Goal: Task Accomplishment & Management: Complete application form

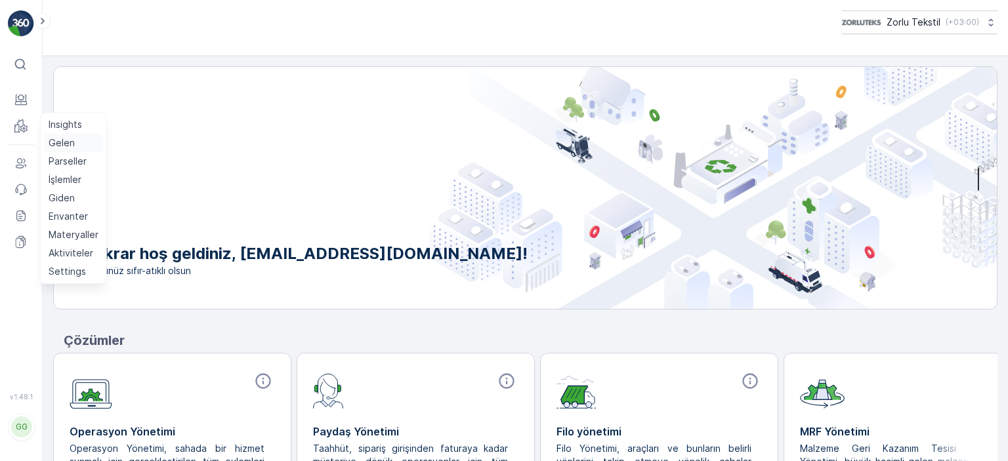
click at [68, 144] on p "Gelen" at bounding box center [62, 142] width 26 height 13
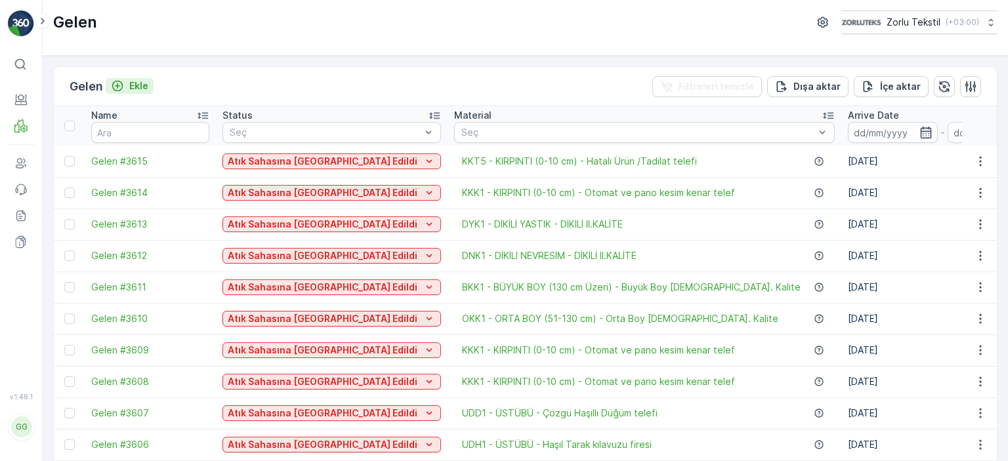
click at [134, 83] on p "Ekle" at bounding box center [138, 85] width 19 height 13
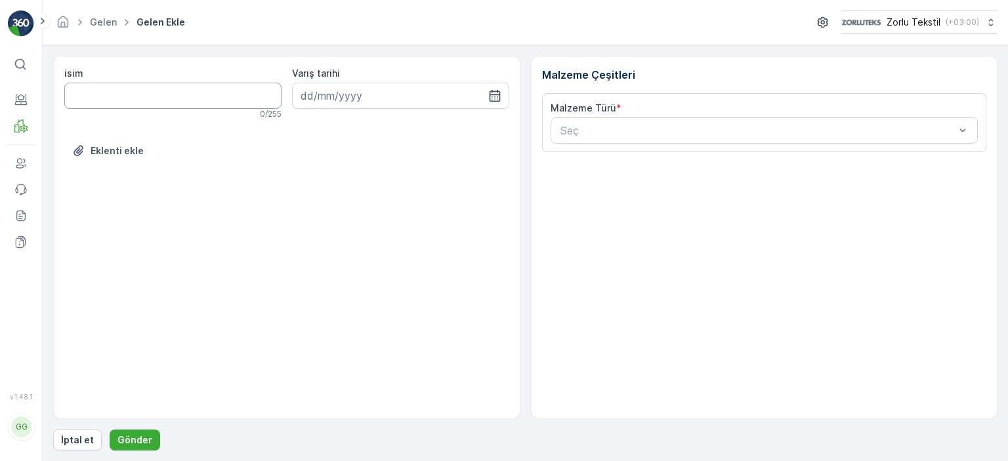
click at [86, 98] on input "isim" at bounding box center [172, 96] width 217 height 26
click at [728, 142] on div "Seç" at bounding box center [765, 130] width 428 height 26
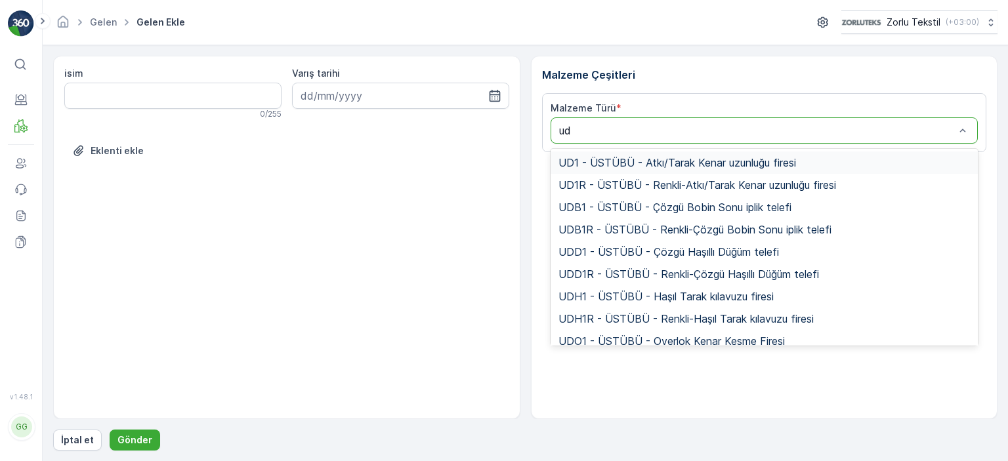
type input "ud1"
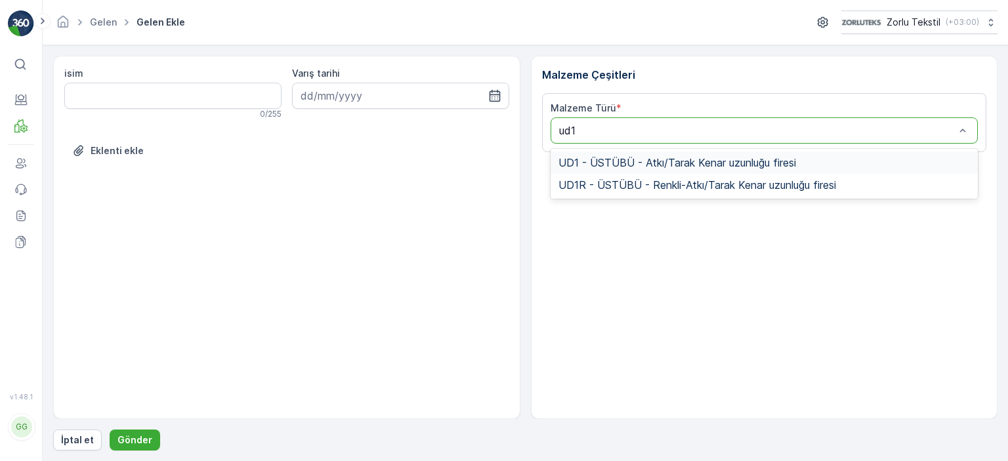
click at [709, 163] on span "UD1 - ÜSTÜBÜ - Atkı/Tarak Kenar uzunluğu firesi" at bounding box center [677, 163] width 238 height 12
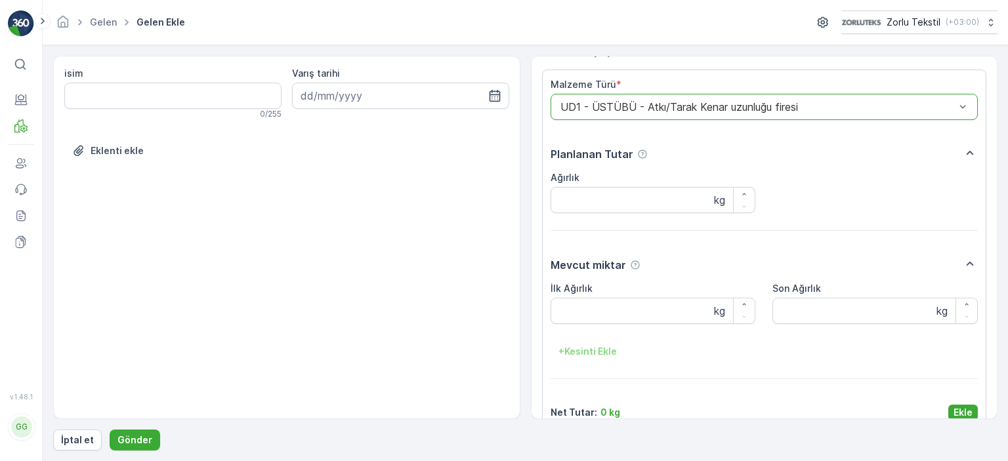
scroll to position [44, 0]
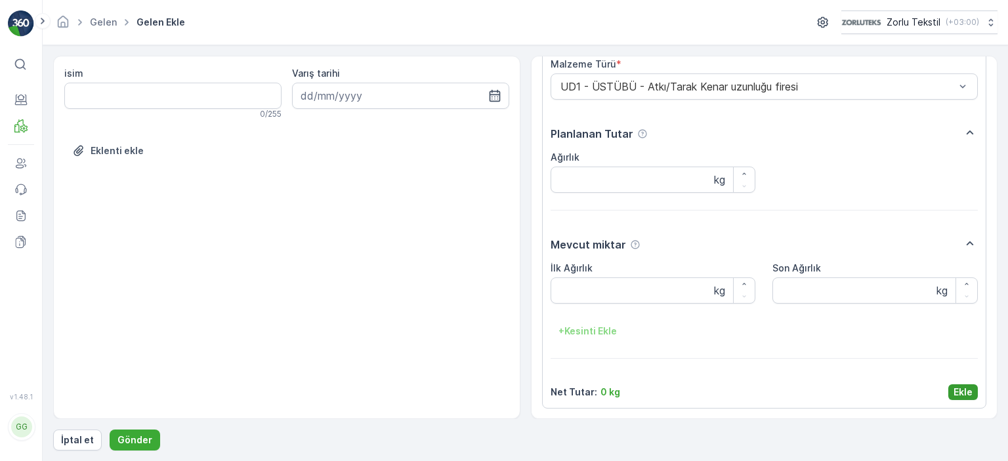
click at [967, 397] on p "Ekle" at bounding box center [962, 392] width 19 height 13
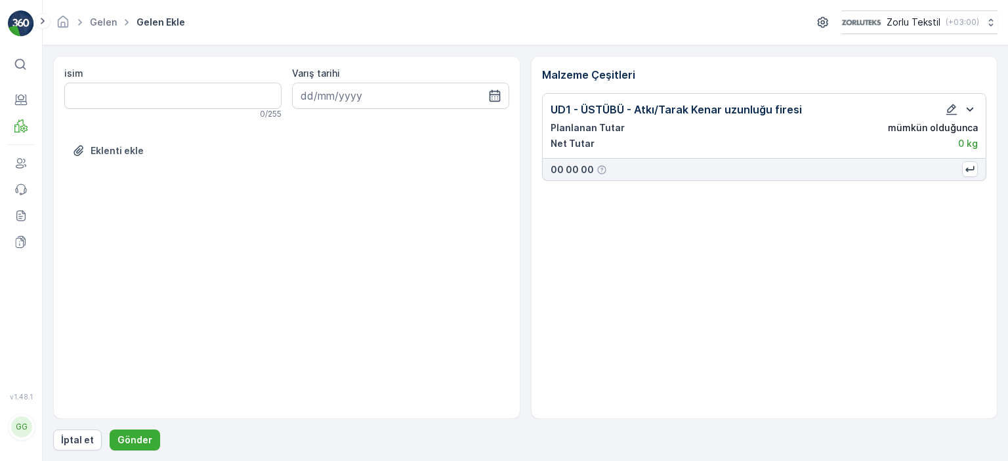
click at [970, 111] on icon "button" at bounding box center [970, 110] width 16 height 16
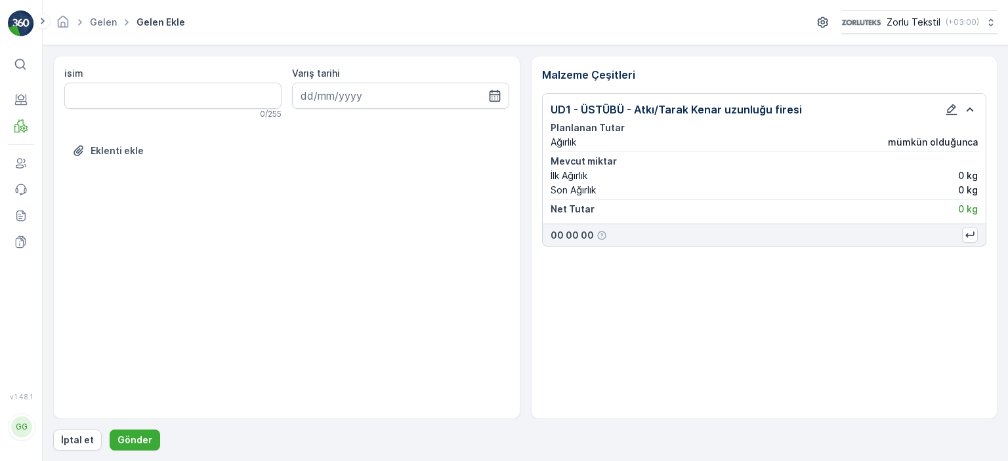
click at [970, 111] on icon "button" at bounding box center [970, 110] width 16 height 16
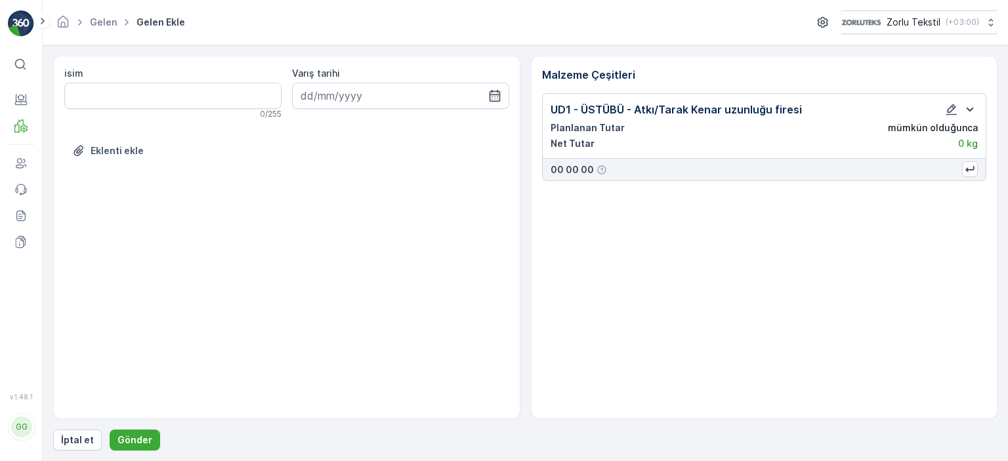
click at [646, 104] on p "UD1 - ÜSTÜBÜ - Atkı/Tarak Kenar uzunluğu firesi" at bounding box center [676, 110] width 251 height 16
click at [688, 94] on div "UD1 - ÜSTÜBÜ - Atkı/Tarak Kenar uzunluğu firesi Planlanan Tutar mümkün olduğunc…" at bounding box center [764, 126] width 445 height 66
click at [955, 112] on icon "button" at bounding box center [951, 109] width 13 height 13
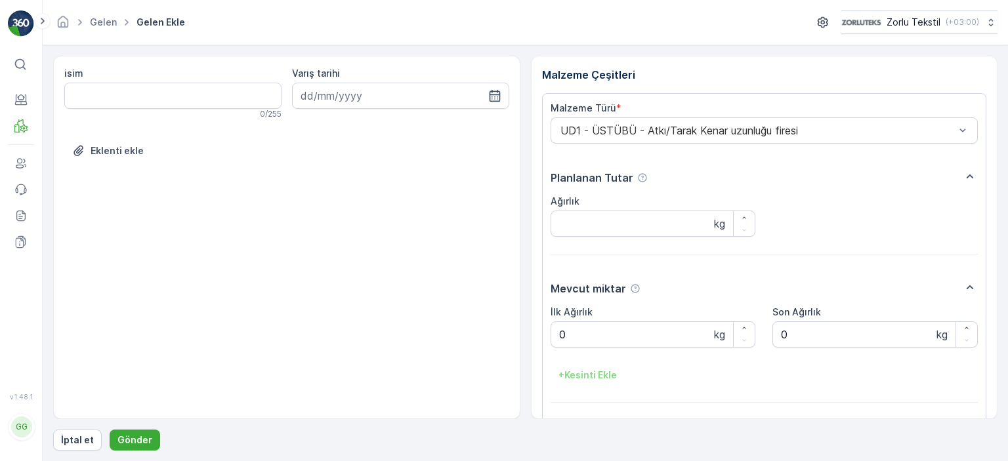
click at [201, 331] on div "isim 0 / 255 Varış tarihi Eklenti ekle" at bounding box center [286, 238] width 467 height 364
click at [133, 438] on p "Gönder" at bounding box center [134, 440] width 35 height 13
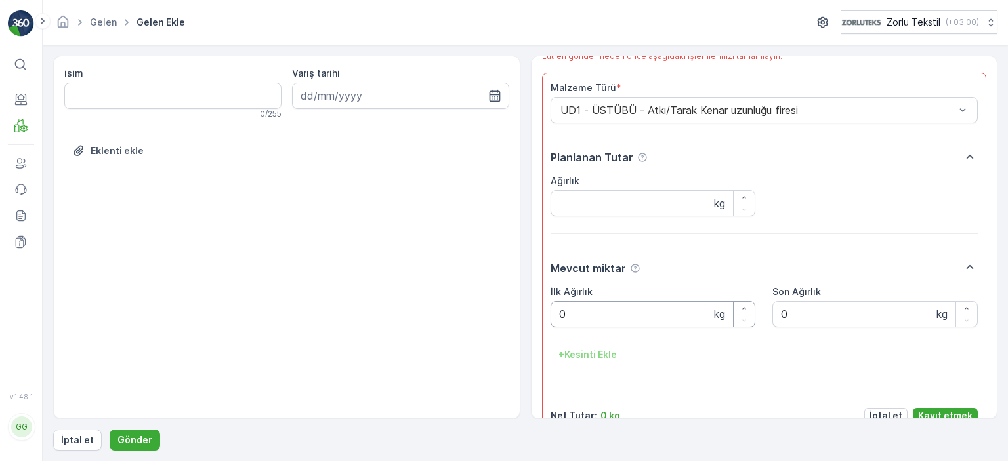
scroll to position [56, 0]
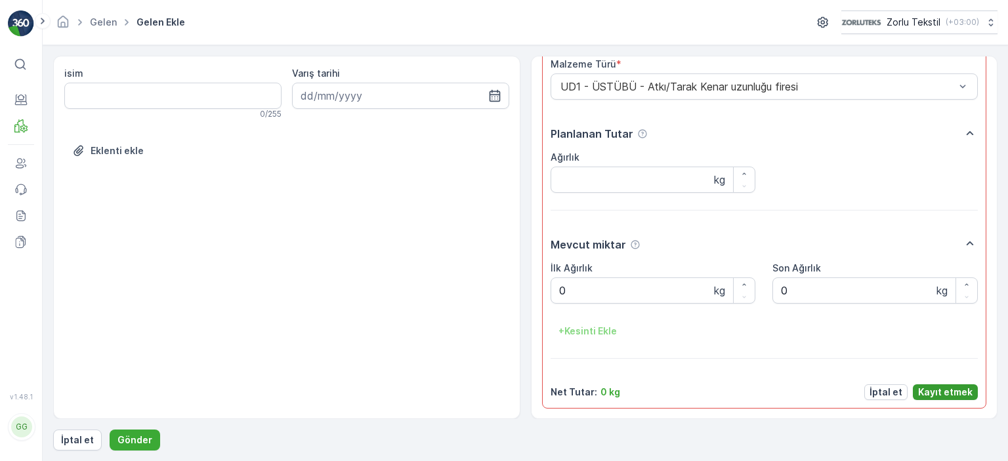
click at [948, 391] on p "Kayıt etmek" at bounding box center [945, 392] width 54 height 13
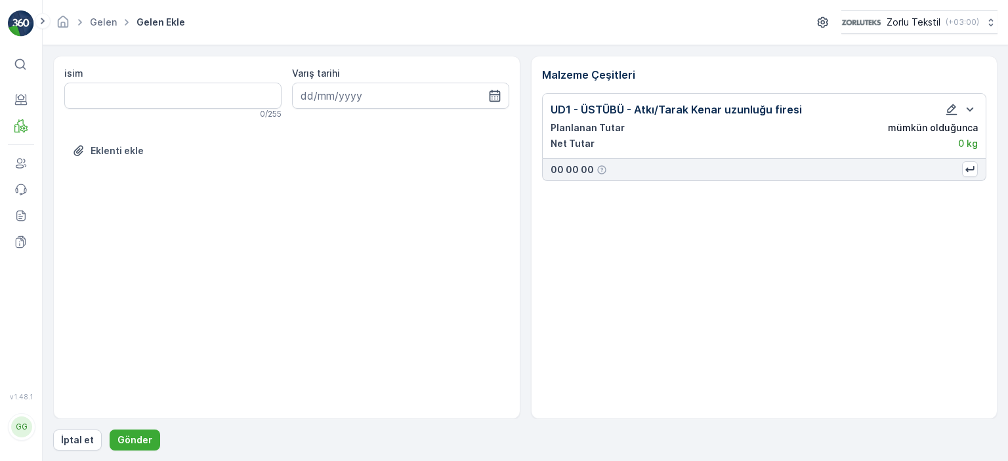
scroll to position [0, 0]
click at [143, 439] on p "Gönder" at bounding box center [134, 440] width 35 height 13
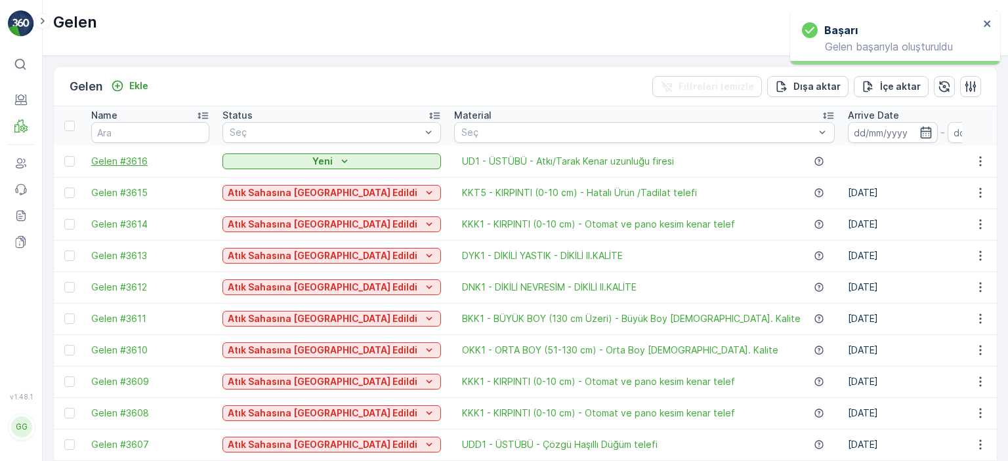
click at [125, 157] on span "Gelen #3616" at bounding box center [150, 161] width 118 height 13
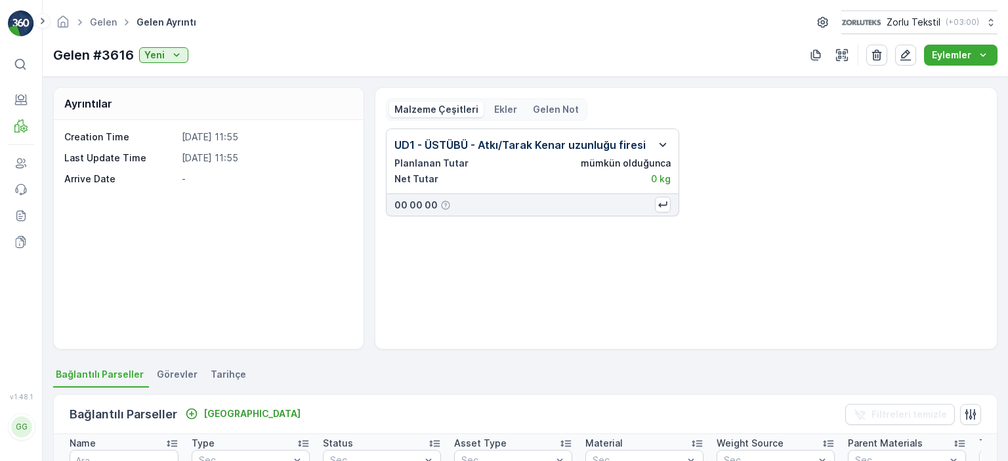
click at [664, 144] on icon "button" at bounding box center [663, 145] width 16 height 16
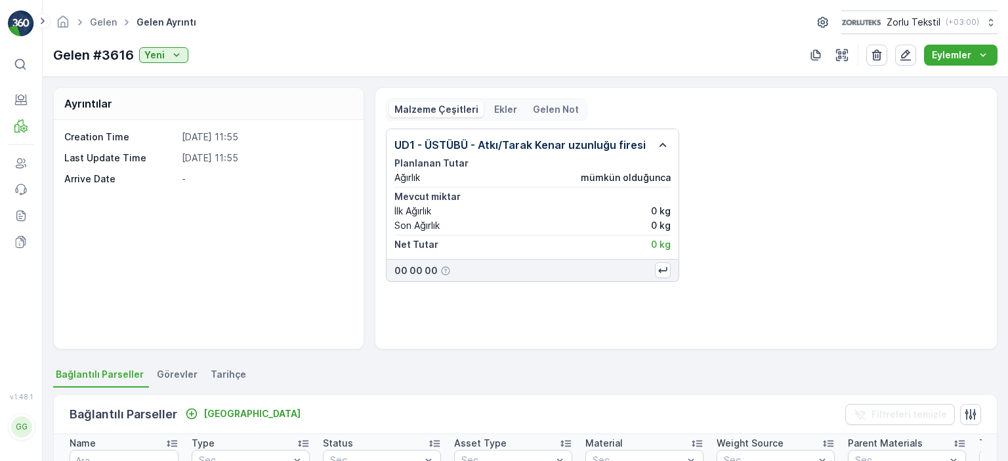
click at [664, 144] on icon "button" at bounding box center [663, 145] width 16 height 16
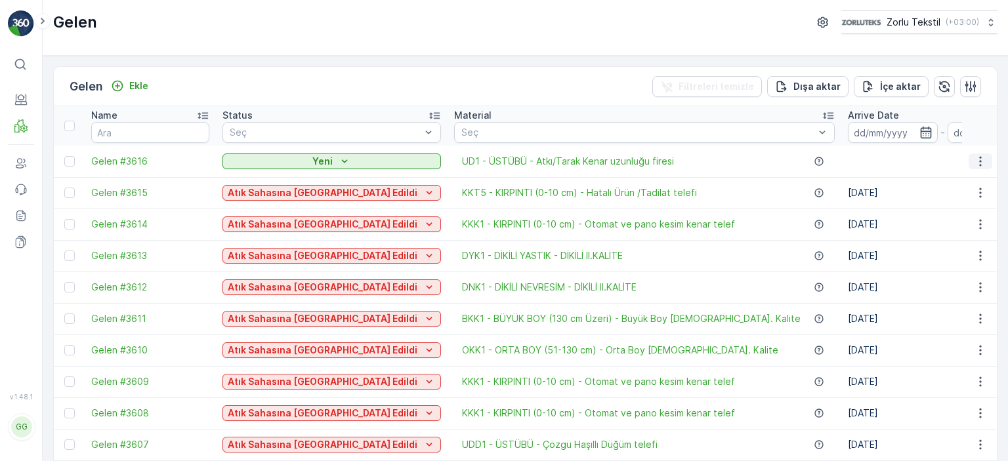
click at [974, 161] on icon "button" at bounding box center [980, 161] width 13 height 13
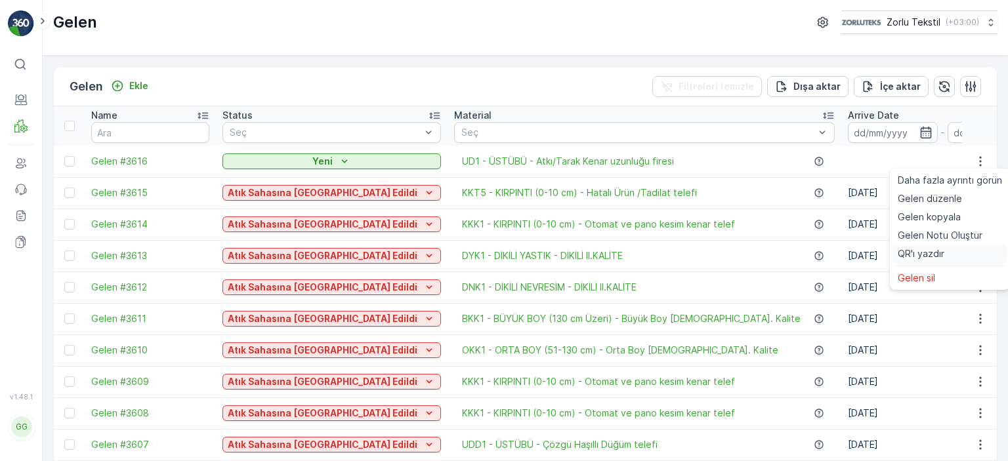
click at [940, 249] on span "QR'ı yazdır" at bounding box center [921, 253] width 47 height 13
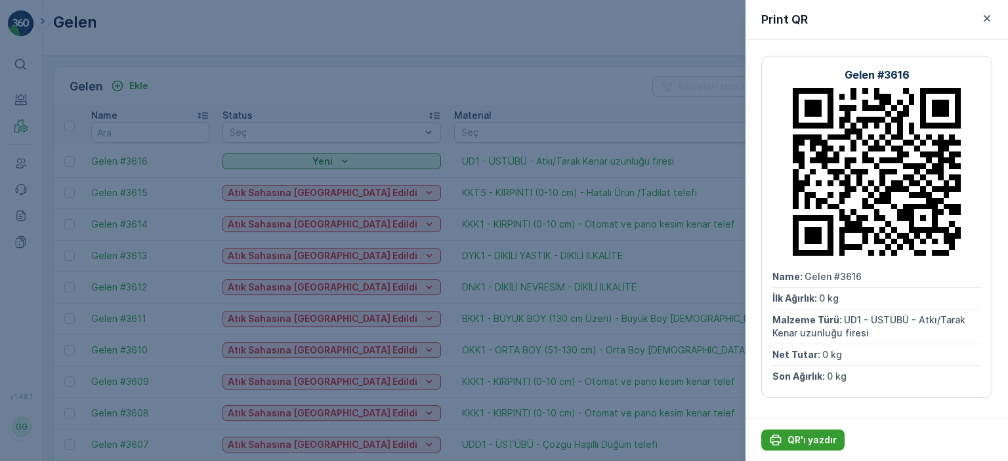
click at [781, 444] on icon "QR'ı yazdır" at bounding box center [775, 440] width 13 height 13
click at [820, 438] on p "QR'ı yazdır" at bounding box center [811, 440] width 49 height 13
click at [824, 436] on p "QR'ı yazdır" at bounding box center [811, 440] width 49 height 13
click at [816, 436] on p "QR'ı yazdır" at bounding box center [811, 440] width 49 height 13
click at [984, 23] on icon "button" at bounding box center [986, 18] width 13 height 13
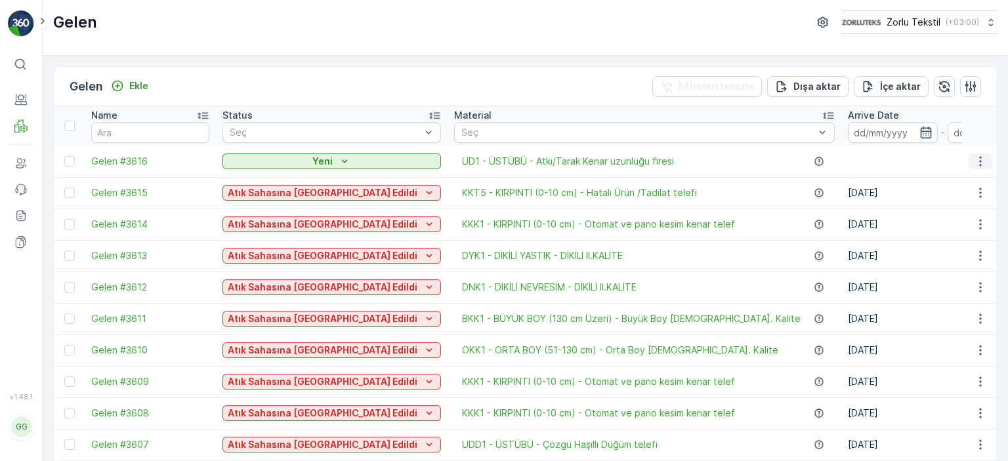
click at [969, 165] on button "button" at bounding box center [981, 162] width 24 height 16
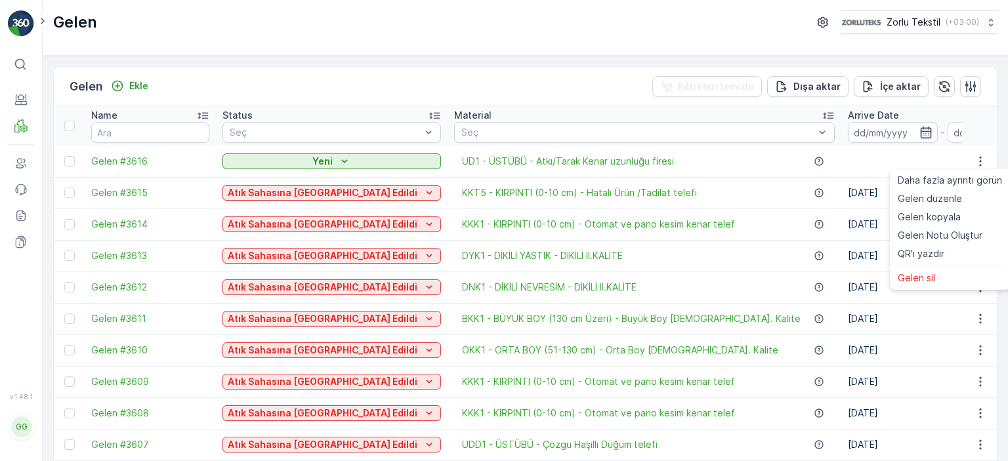
click at [602, 106] on th "Material Seç" at bounding box center [645, 125] width 394 height 39
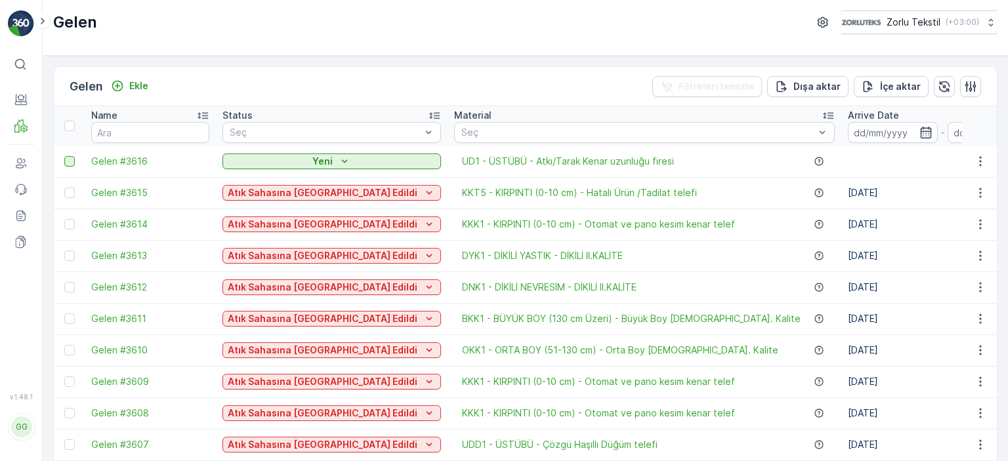
click at [72, 156] on div at bounding box center [69, 161] width 10 height 10
click at [64, 156] on input "checkbox" at bounding box center [64, 156] width 0 height 0
click at [71, 190] on div at bounding box center [69, 193] width 10 height 10
click at [64, 188] on input "checkbox" at bounding box center [64, 188] width 0 height 0
click at [73, 224] on div at bounding box center [69, 224] width 10 height 10
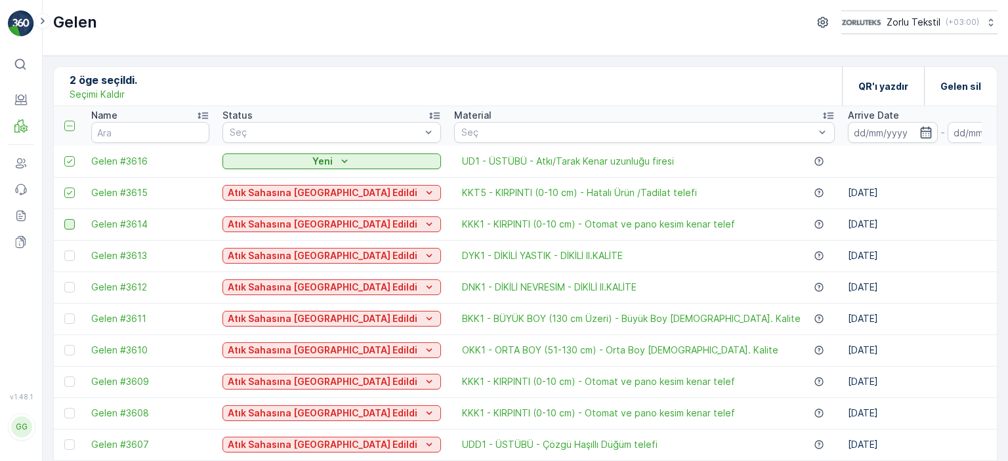
click at [64, 219] on input "checkbox" at bounding box center [64, 219] width 0 height 0
click at [72, 264] on td at bounding box center [69, 255] width 31 height 31
click at [68, 255] on div at bounding box center [69, 256] width 10 height 10
click at [64, 251] on input "checkbox" at bounding box center [64, 251] width 0 height 0
click at [71, 289] on div at bounding box center [69, 287] width 10 height 10
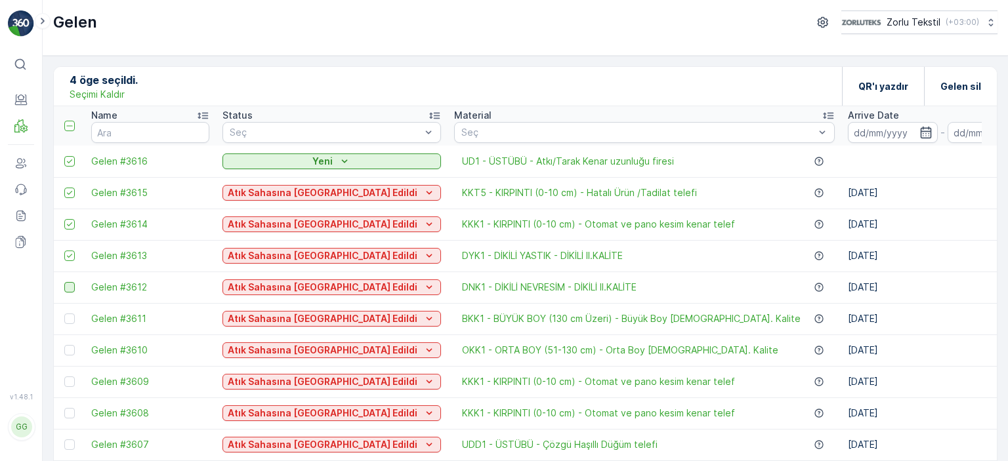
click at [64, 282] on input "checkbox" at bounding box center [64, 282] width 0 height 0
click at [873, 85] on p "QR'ı yazdır" at bounding box center [883, 86] width 50 height 13
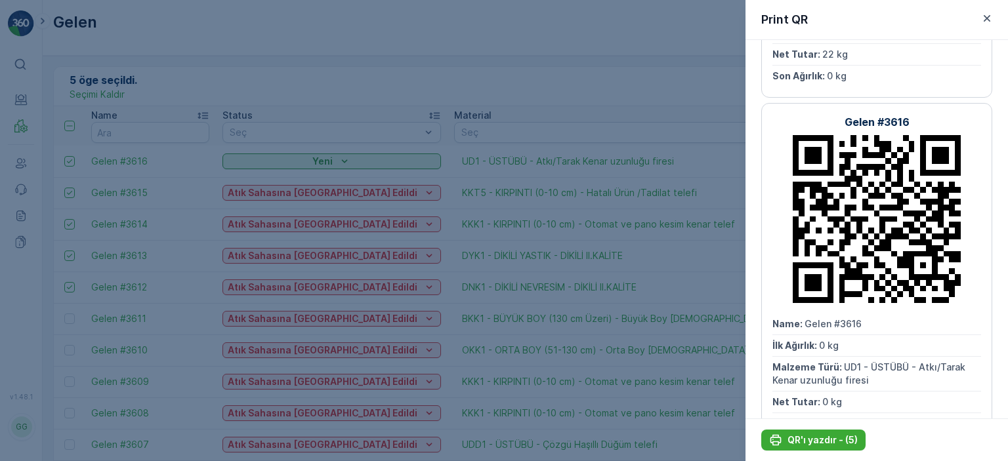
scroll to position [1382, 0]
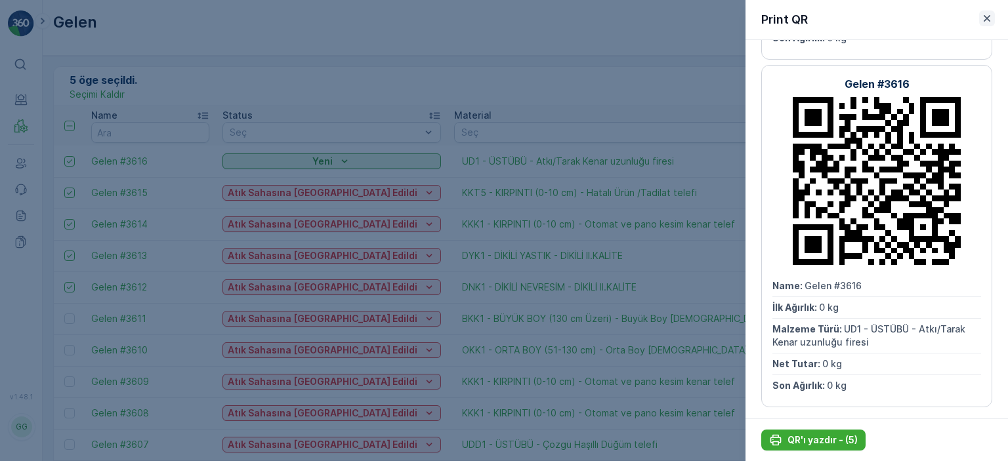
click at [988, 20] on icon "button" at bounding box center [986, 18] width 13 height 13
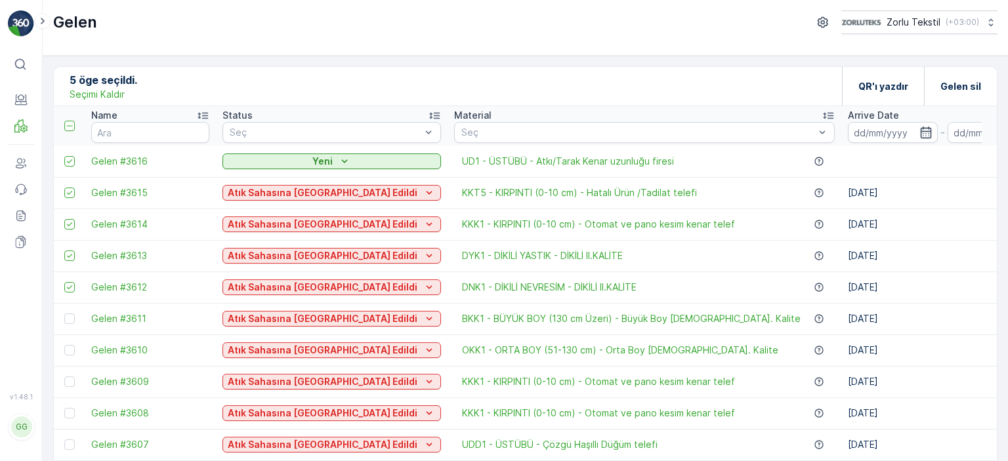
click at [73, 96] on p "Seçimi Kaldır" at bounding box center [97, 94] width 55 height 13
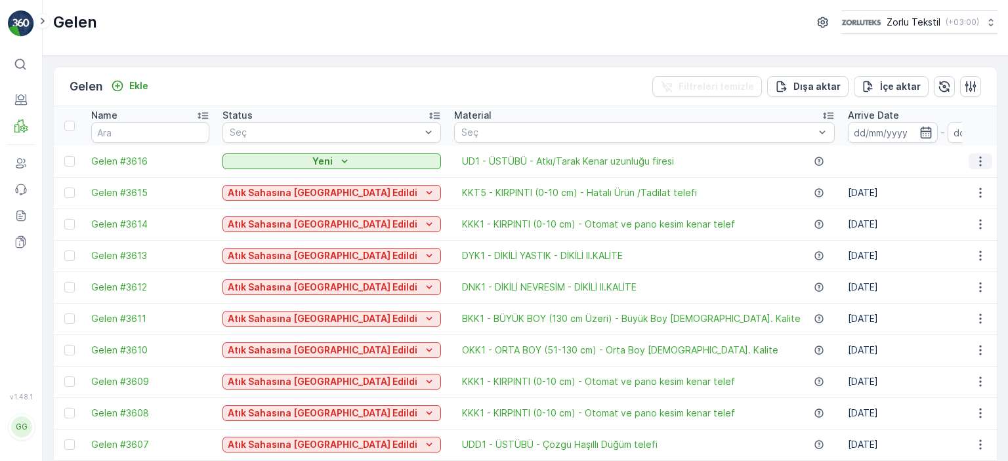
click at [976, 167] on icon "button" at bounding box center [980, 161] width 13 height 13
click at [71, 162] on div at bounding box center [69, 161] width 10 height 10
click at [64, 156] on input "checkbox" at bounding box center [64, 156] width 0 height 0
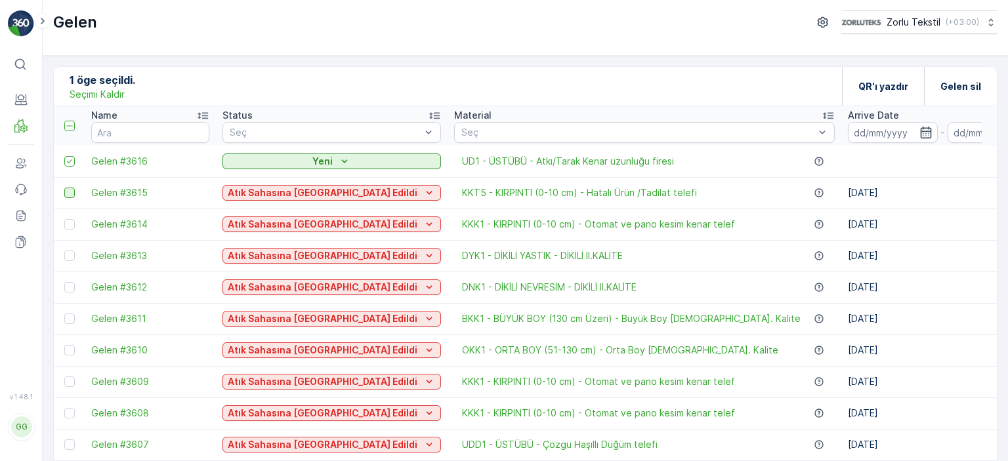
click at [66, 193] on div at bounding box center [69, 193] width 10 height 10
click at [64, 188] on input "checkbox" at bounding box center [64, 188] width 0 height 0
click at [885, 89] on p "QR'ı yazdır" at bounding box center [883, 86] width 50 height 13
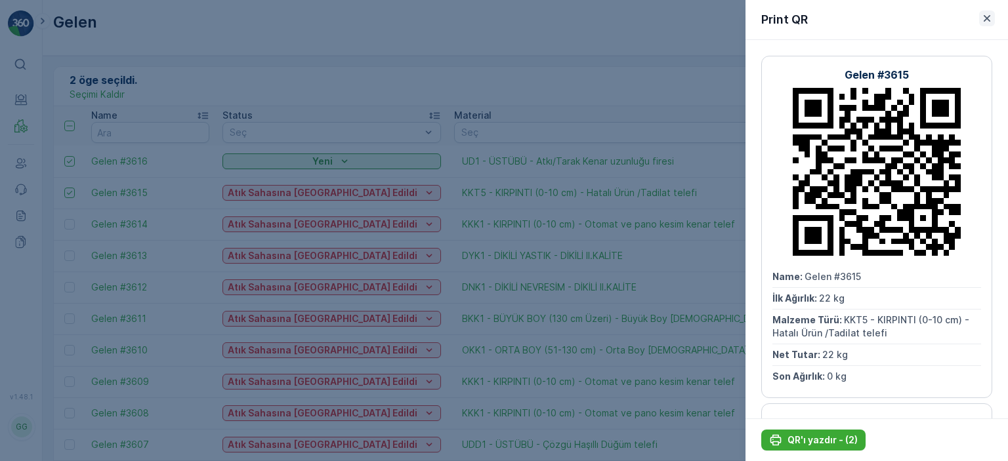
click at [992, 18] on icon "button" at bounding box center [986, 18] width 13 height 13
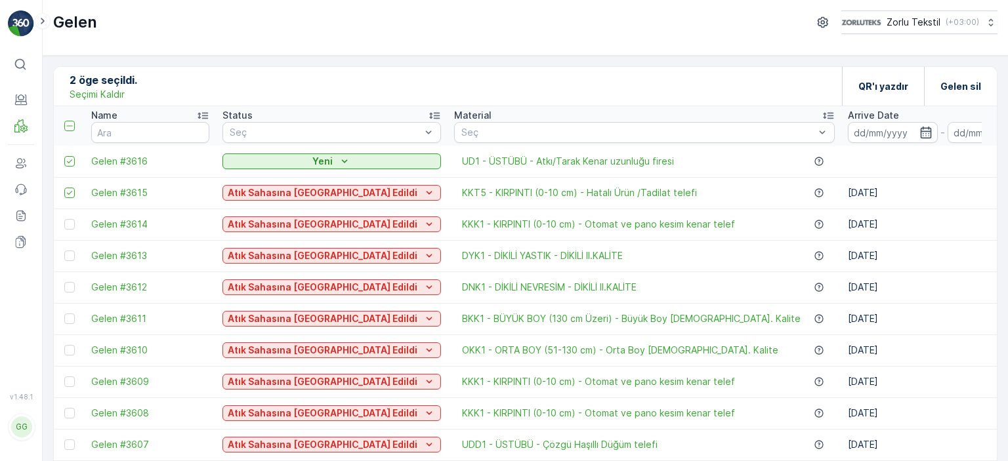
drag, startPoint x: 963, startPoint y: 117, endPoint x: 978, endPoint y: 114, distance: 15.6
click at [978, 114] on tr "Name Status Seç Material Seç Arrive Date - Create Time - Last Update Time - Tot…" at bounding box center [1021, 125] width 1934 height 39
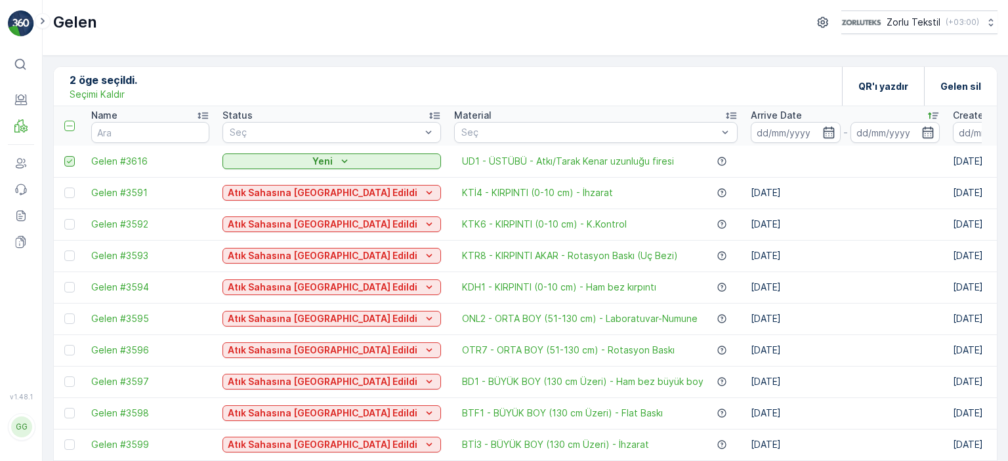
click at [66, 159] on icon at bounding box center [69, 161] width 9 height 9
click at [64, 156] on input "checkbox" at bounding box center [64, 156] width 0 height 0
click at [612, 78] on div "1 öge seçildi. Seçimi Kaldır QR'ı yazdır Gelen sil" at bounding box center [525, 86] width 943 height 39
click at [66, 146] on p "Gelen" at bounding box center [62, 142] width 26 height 13
click at [52, 143] on p "Gelen" at bounding box center [62, 142] width 26 height 13
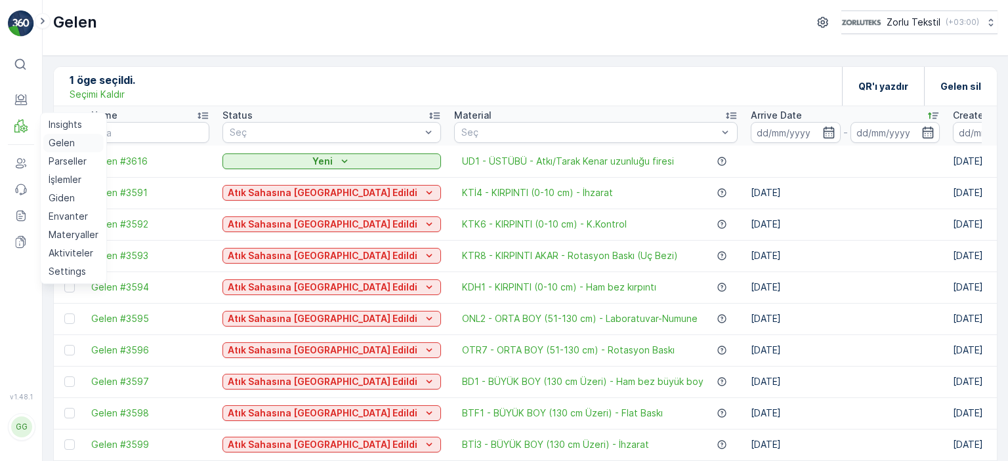
click at [70, 141] on p "Gelen" at bounding box center [62, 142] width 26 height 13
click at [68, 118] on p "Insights" at bounding box center [65, 124] width 33 height 13
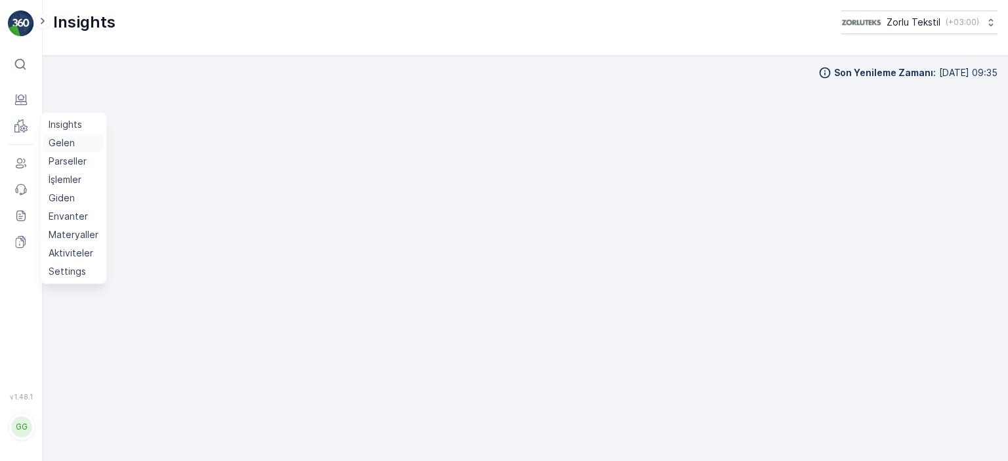
click at [60, 143] on p "Gelen" at bounding box center [62, 142] width 26 height 13
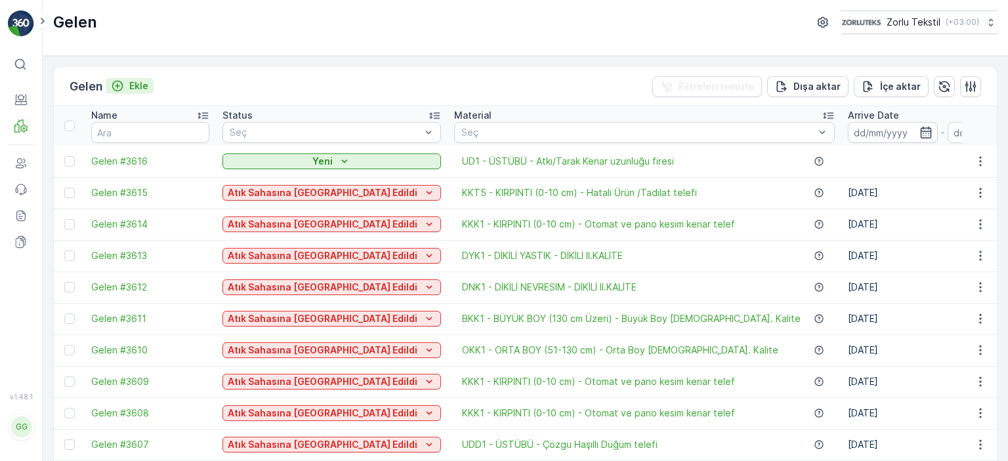
click at [121, 83] on icon "Ekle" at bounding box center [117, 85] width 13 height 13
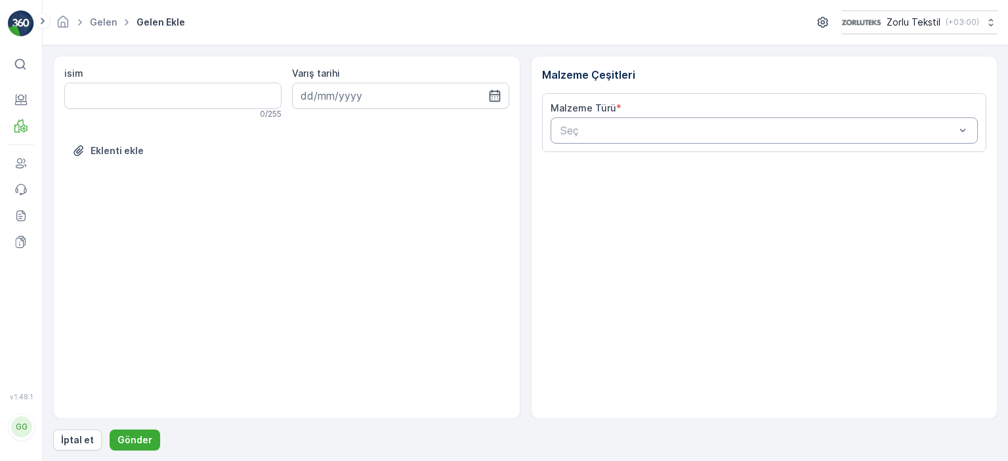
click at [625, 131] on div at bounding box center [758, 131] width 398 height 12
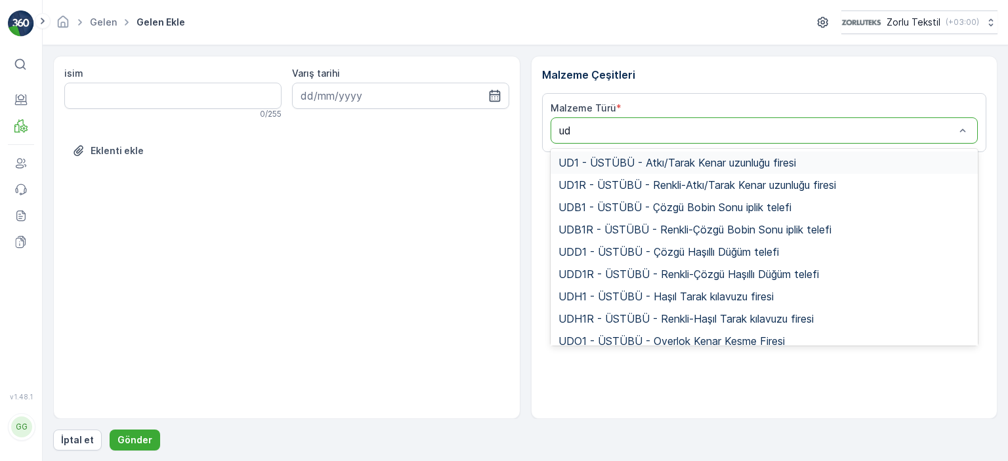
type input "ud1"
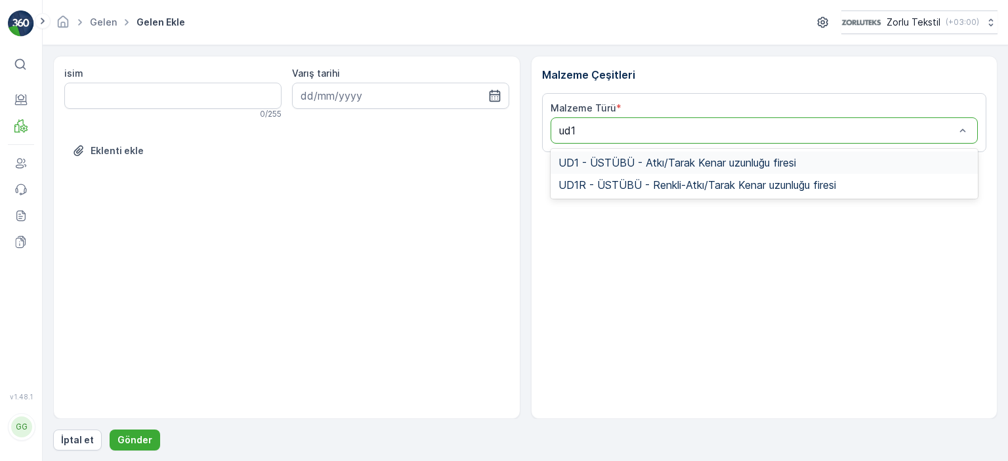
click at [619, 162] on span "UD1 - ÜSTÜBÜ - Atkı/Tarak Kenar uzunluğu firesi" at bounding box center [677, 163] width 238 height 12
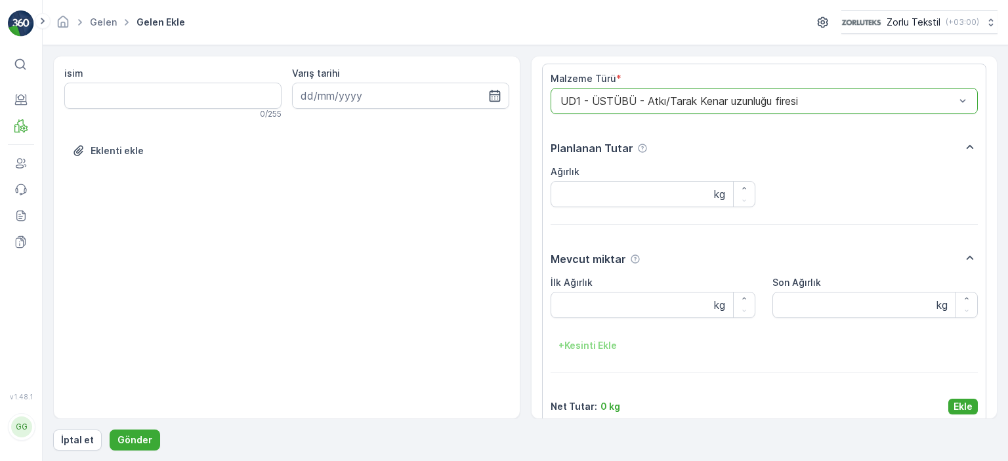
scroll to position [44, 0]
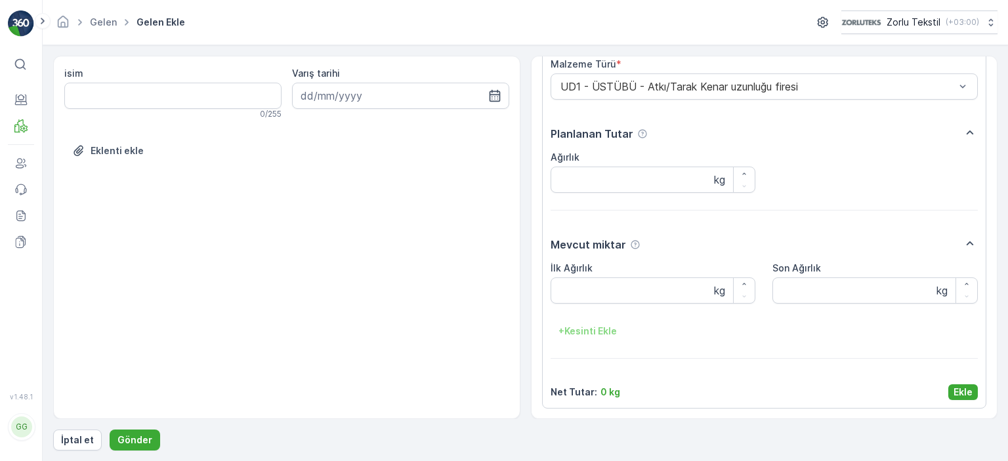
click at [953, 389] on p "Ekle" at bounding box center [962, 392] width 19 height 13
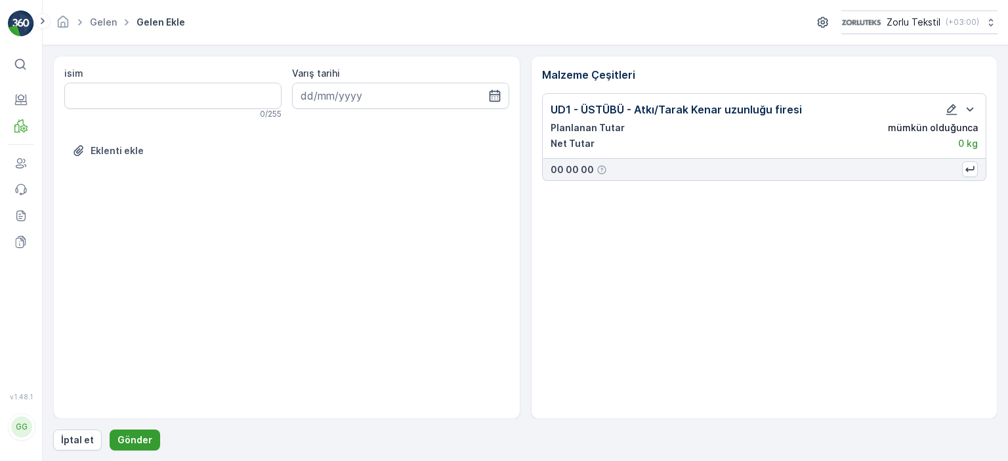
click at [131, 443] on p "Gönder" at bounding box center [134, 440] width 35 height 13
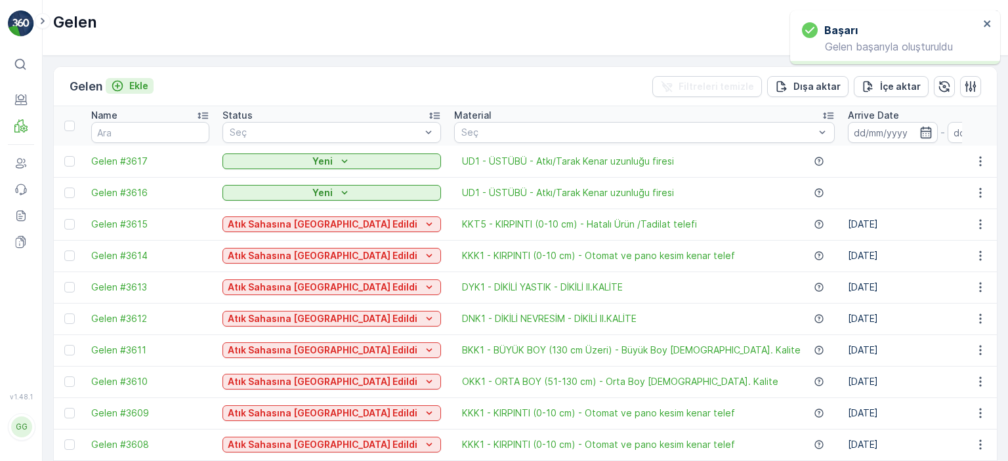
click at [136, 83] on p "Ekle" at bounding box center [138, 85] width 19 height 13
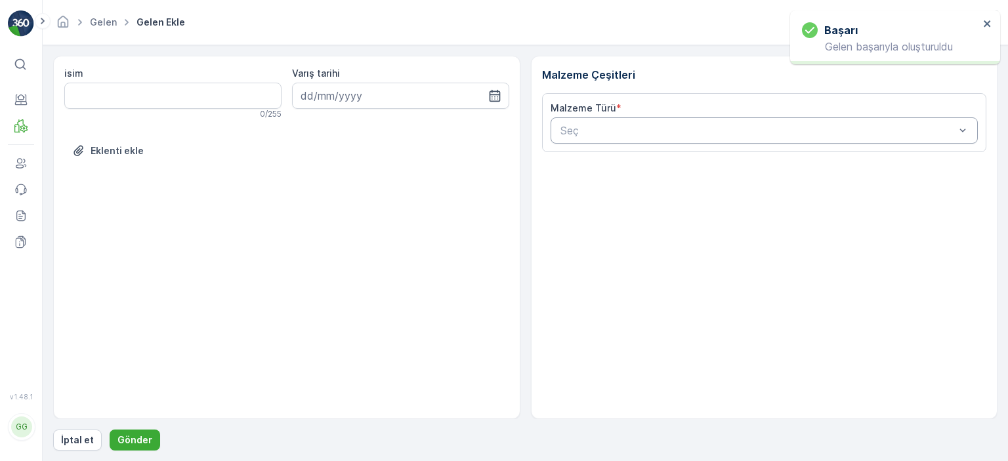
click at [659, 120] on div "Seç" at bounding box center [765, 130] width 428 height 26
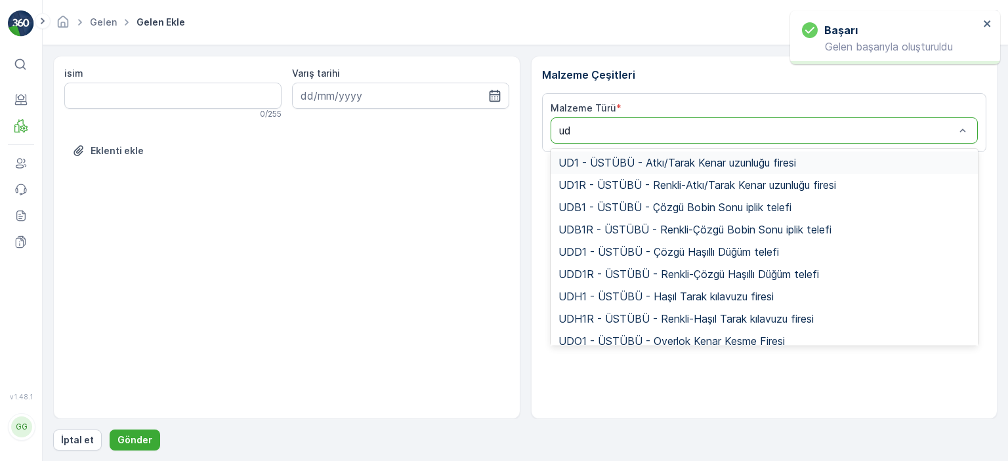
type input "ud1"
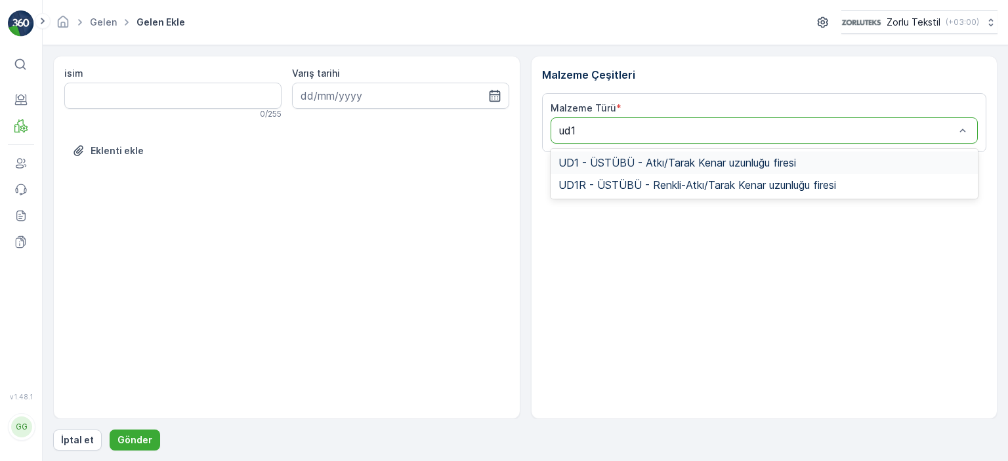
click at [665, 157] on span "UD1 - ÜSTÜBÜ - Atkı/Tarak Kenar uzunluğu firesi" at bounding box center [677, 163] width 238 height 12
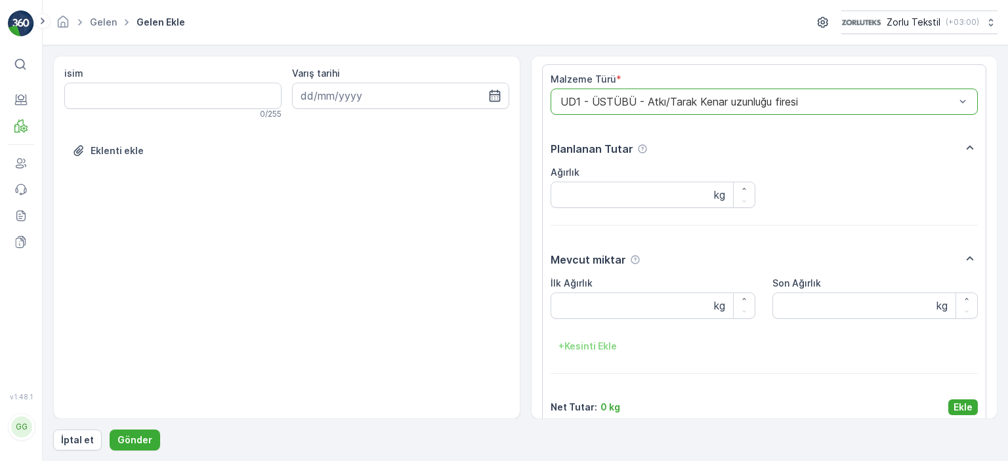
scroll to position [44, 0]
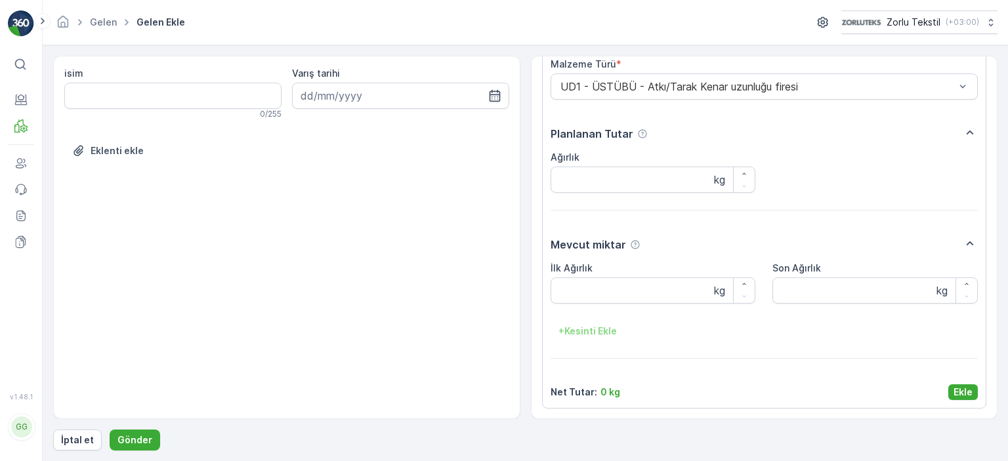
drag, startPoint x: 963, startPoint y: 390, endPoint x: 955, endPoint y: 392, distance: 8.8
click at [963, 390] on p "Ekle" at bounding box center [962, 392] width 19 height 13
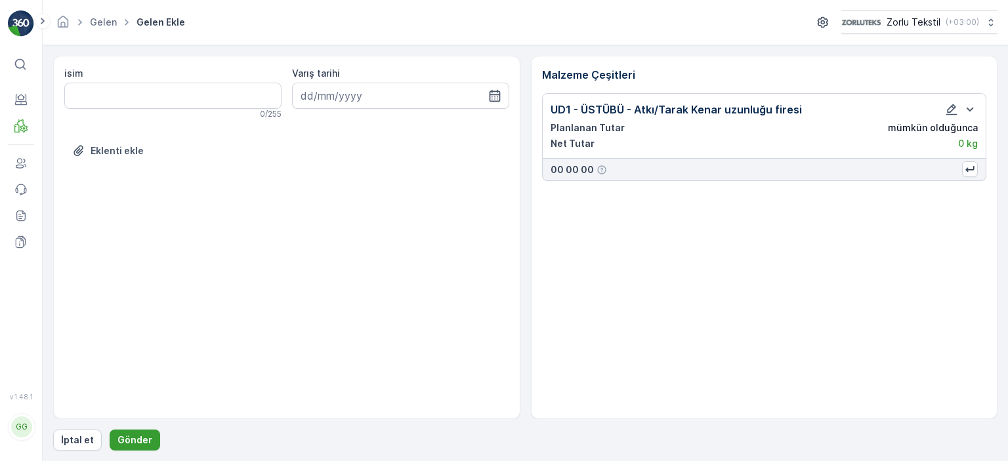
click at [148, 434] on button "Gönder" at bounding box center [135, 440] width 51 height 21
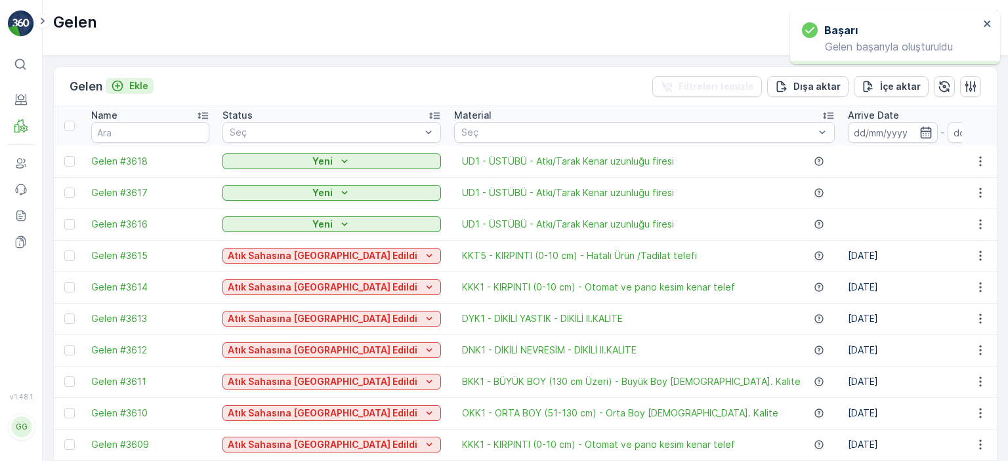
click at [143, 83] on p "Ekle" at bounding box center [138, 85] width 19 height 13
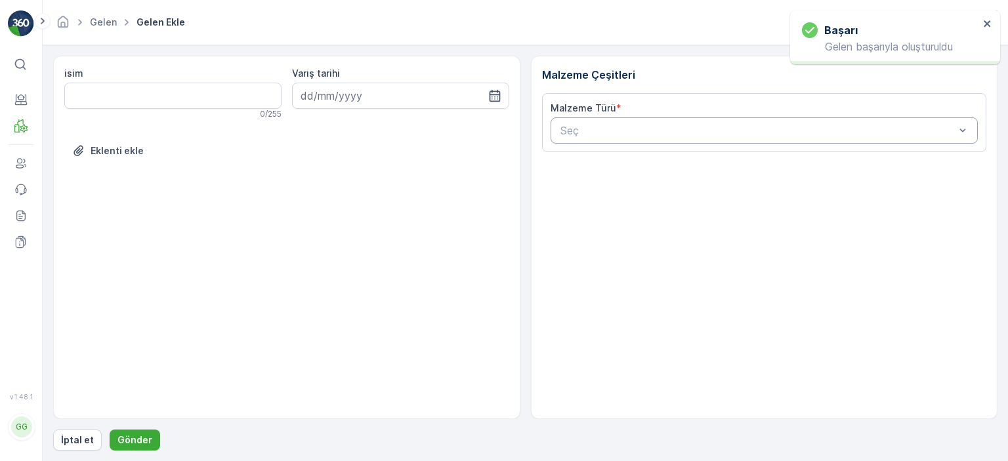
click at [651, 133] on div at bounding box center [758, 131] width 398 height 12
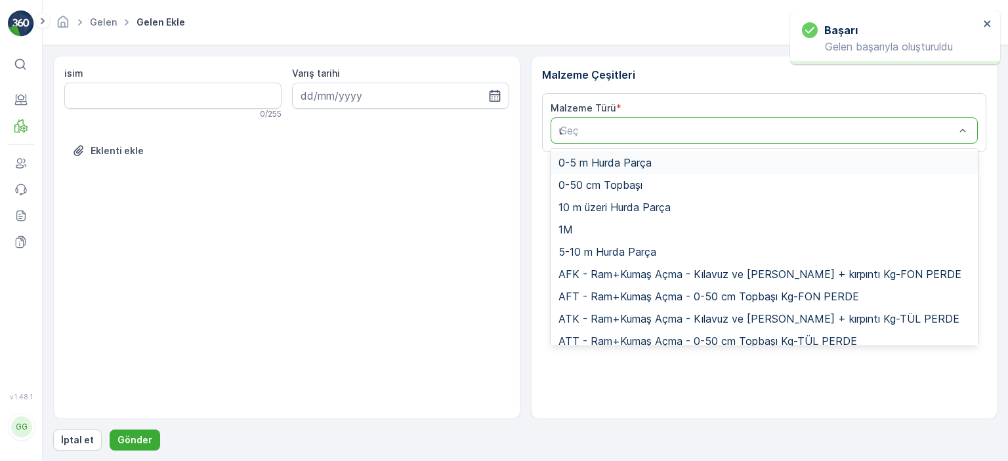
type input "ud"
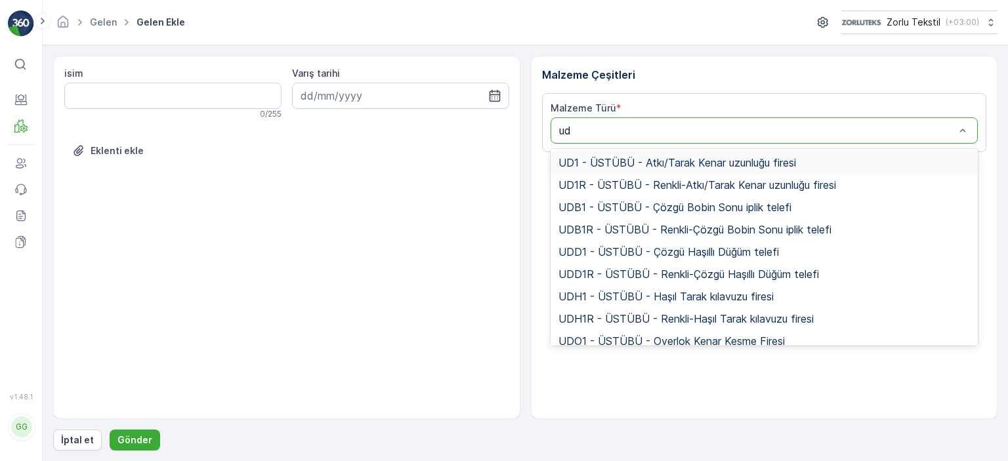
click at [643, 159] on span "UD1 - ÜSTÜBÜ - Atkı/Tarak Kenar uzunluğu firesi" at bounding box center [677, 163] width 238 height 12
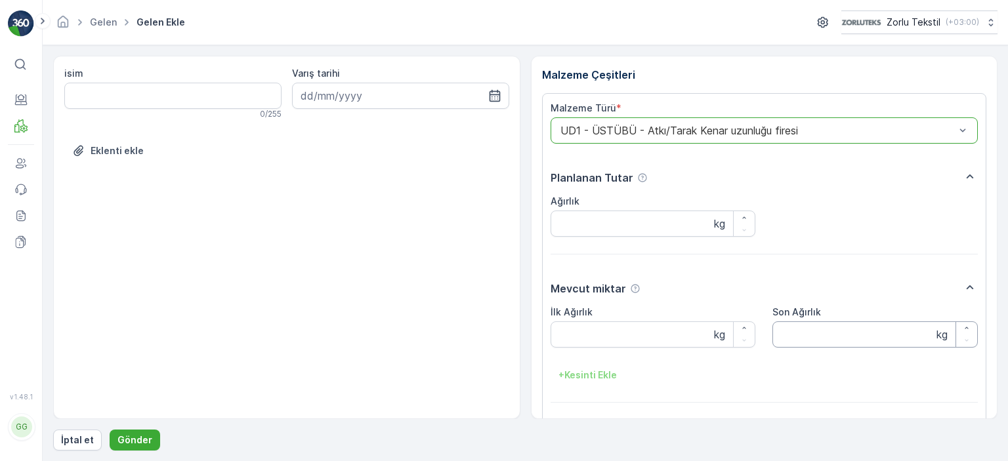
scroll to position [44, 0]
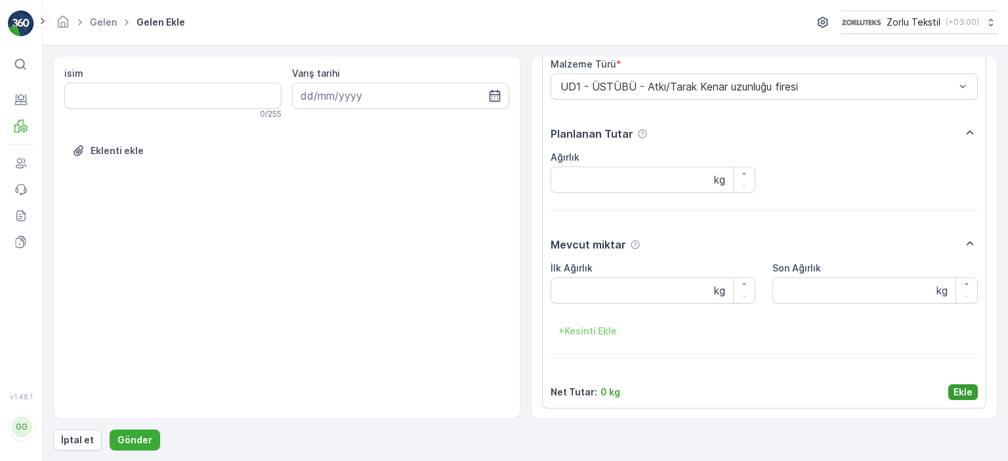
click at [970, 394] on button "Ekle" at bounding box center [963, 393] width 30 height 16
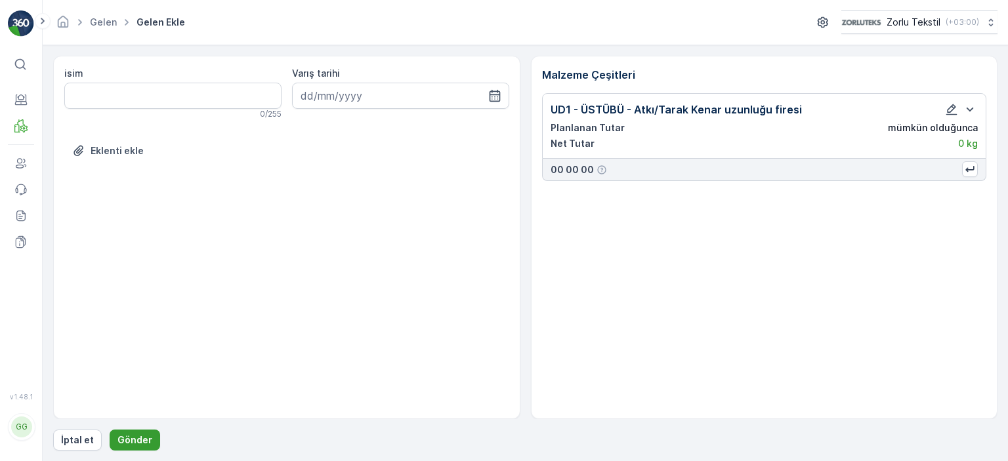
click at [132, 443] on p "Gönder" at bounding box center [134, 440] width 35 height 13
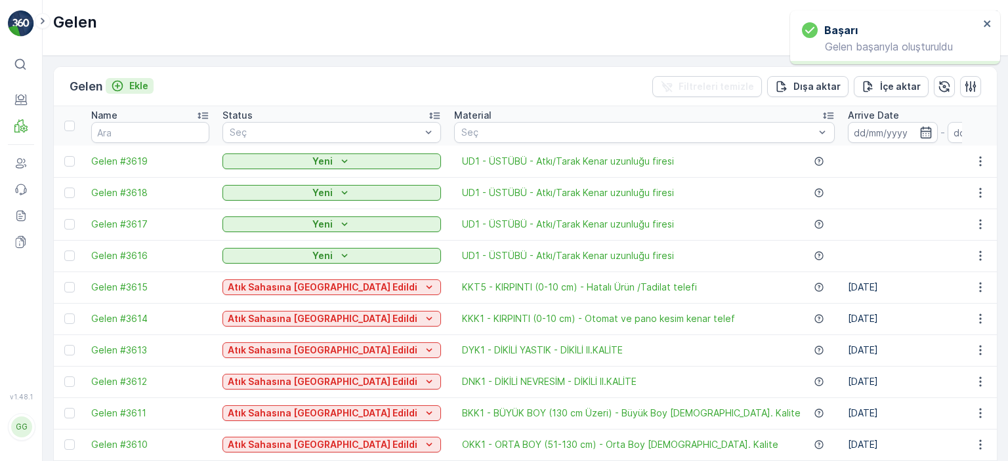
click at [137, 81] on p "Ekle" at bounding box center [138, 85] width 19 height 13
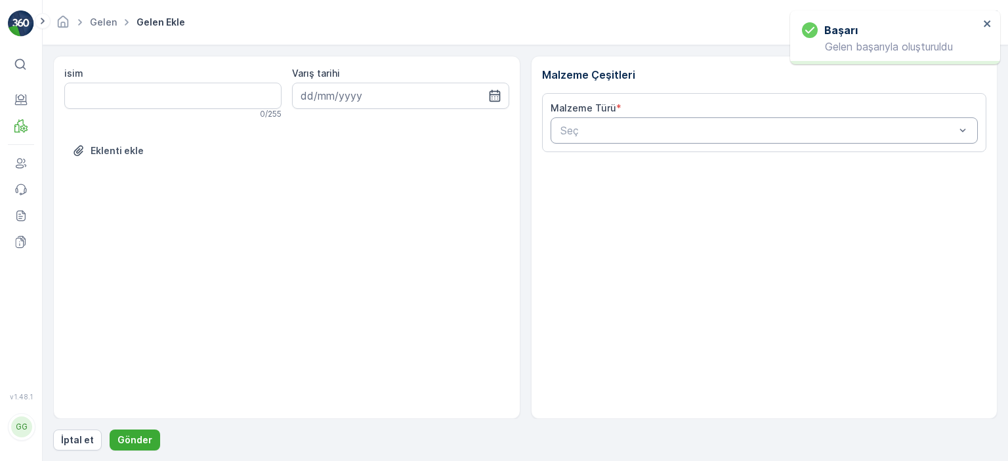
click at [625, 128] on div at bounding box center [758, 131] width 398 height 12
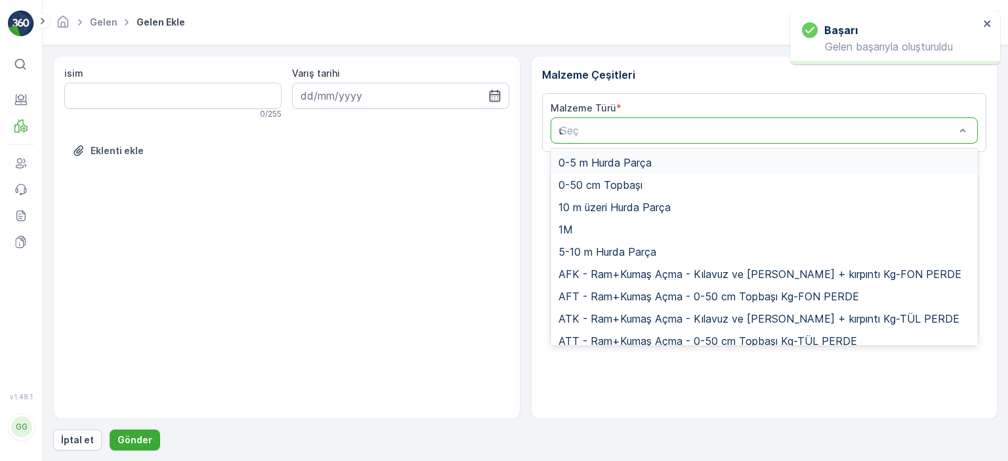
type input "ud"
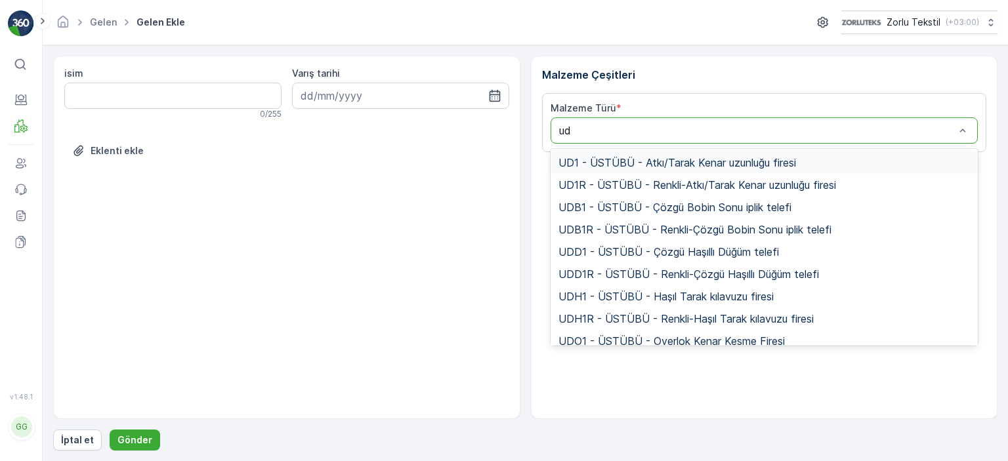
click at [623, 161] on span "UD1 - ÜSTÜBÜ - Atkı/Tarak Kenar uzunluğu firesi" at bounding box center [677, 163] width 238 height 12
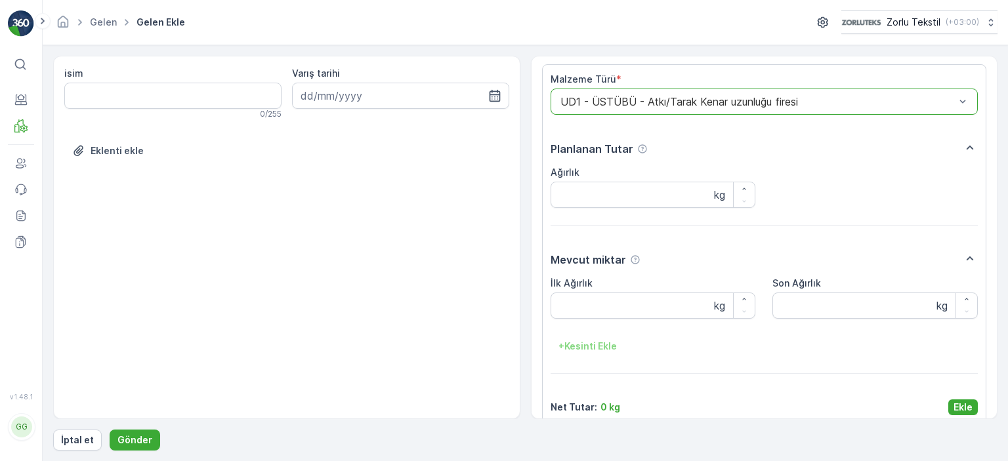
scroll to position [44, 0]
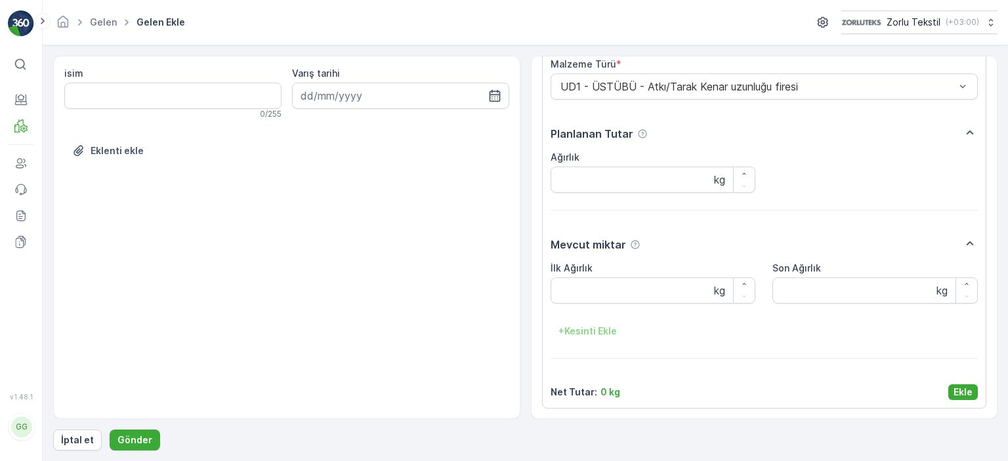
drag, startPoint x: 962, startPoint y: 393, endPoint x: 349, endPoint y: 405, distance: 613.0
click at [960, 393] on p "Ekle" at bounding box center [962, 392] width 19 height 13
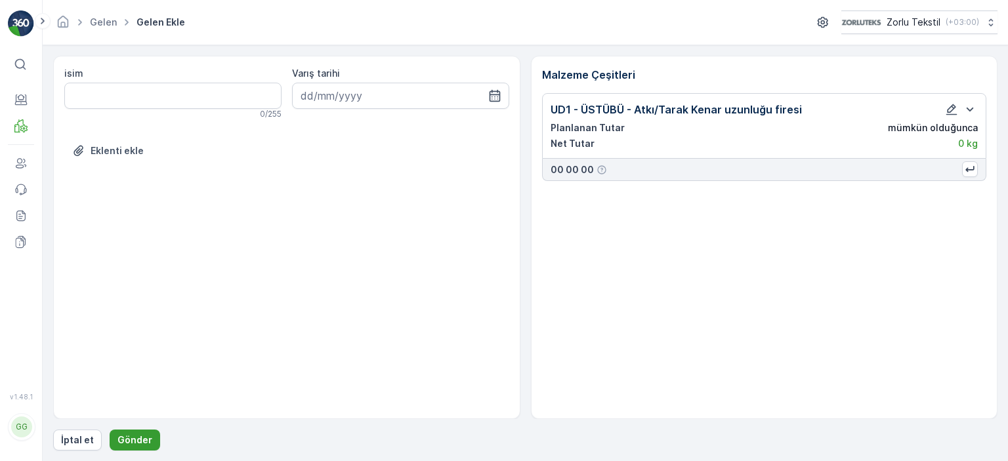
click at [131, 444] on p "Gönder" at bounding box center [134, 440] width 35 height 13
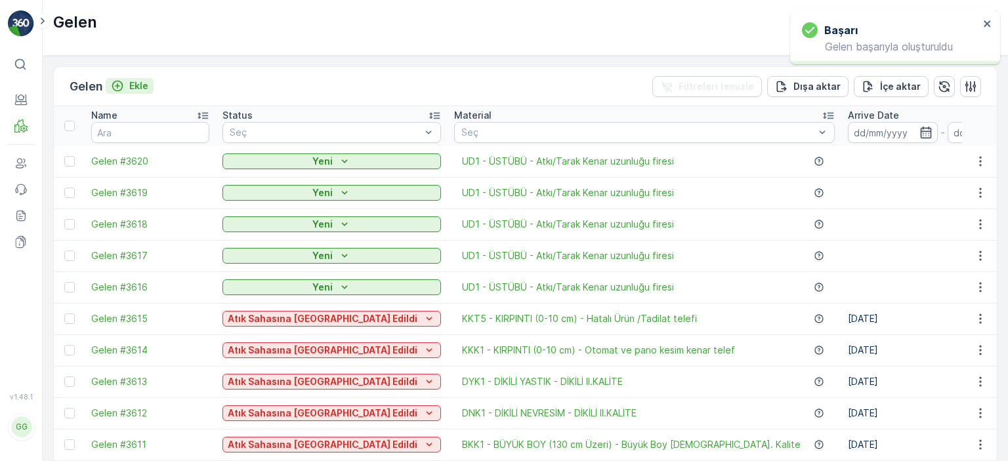
click at [131, 86] on div "Ekle" at bounding box center [129, 85] width 37 height 13
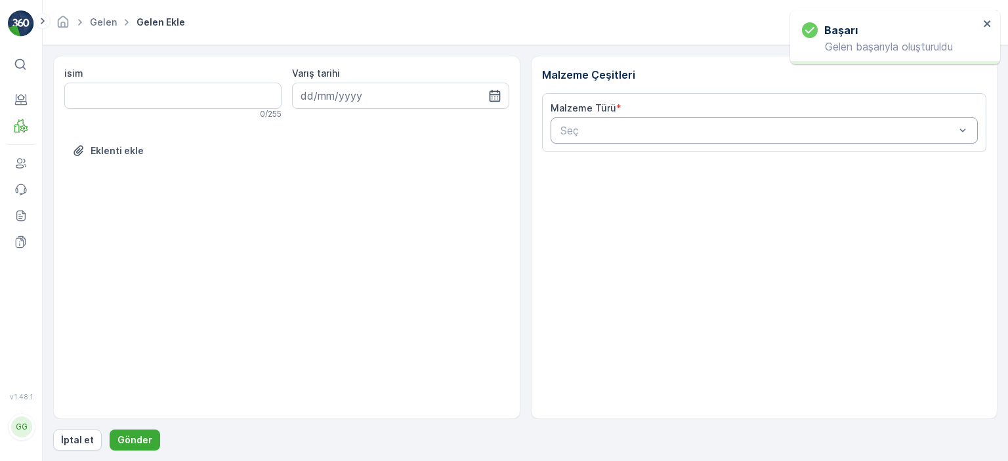
click at [580, 121] on div "Seç" at bounding box center [765, 130] width 428 height 26
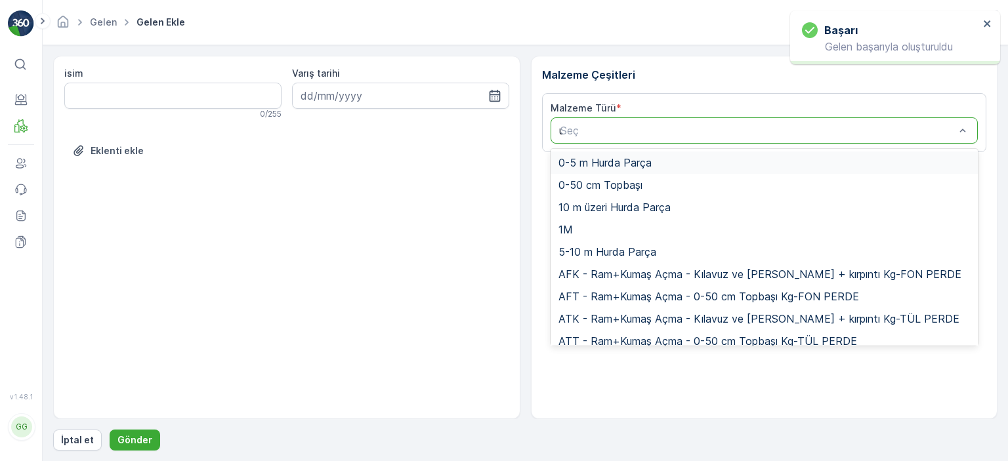
type input "ud"
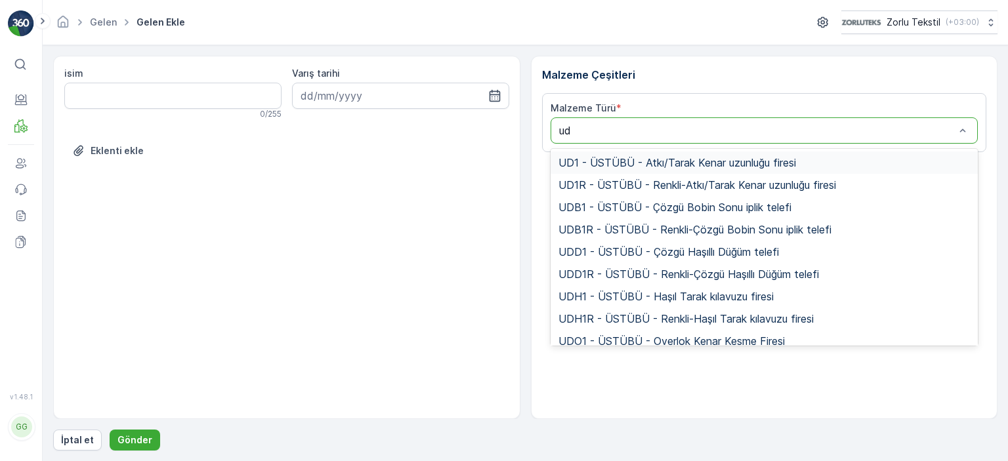
drag, startPoint x: 586, startPoint y: 161, endPoint x: 327, endPoint y: 306, distance: 296.1
click at [586, 162] on span "UD1 - ÜSTÜBÜ - Atkı/Tarak Kenar uzunluğu firesi" at bounding box center [677, 163] width 238 height 12
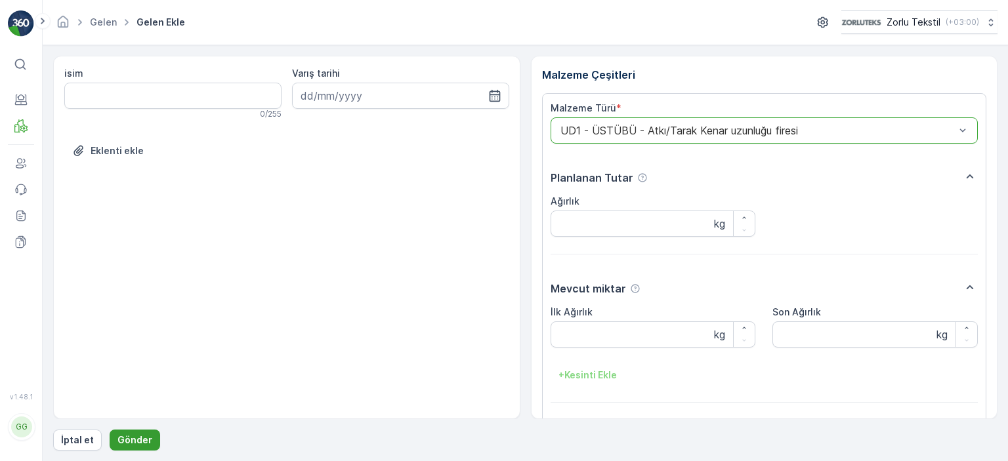
click at [142, 441] on p "Gönder" at bounding box center [134, 440] width 35 height 13
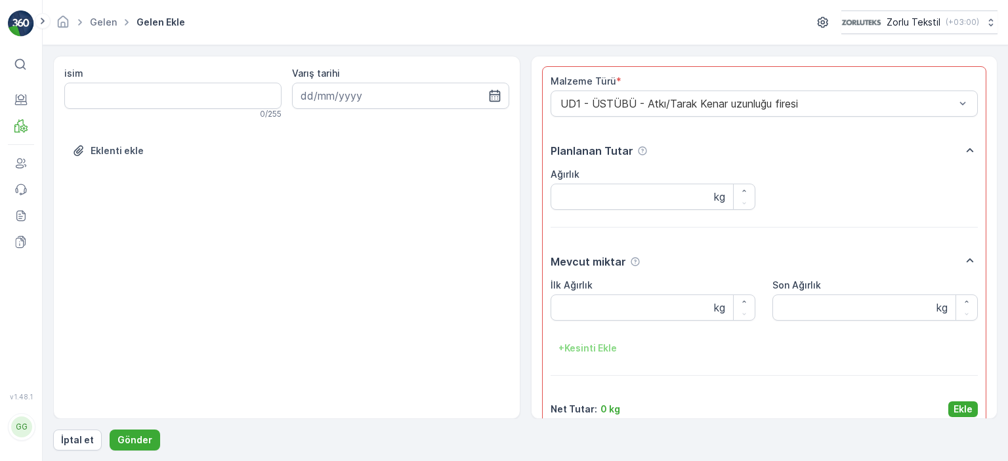
scroll to position [56, 0]
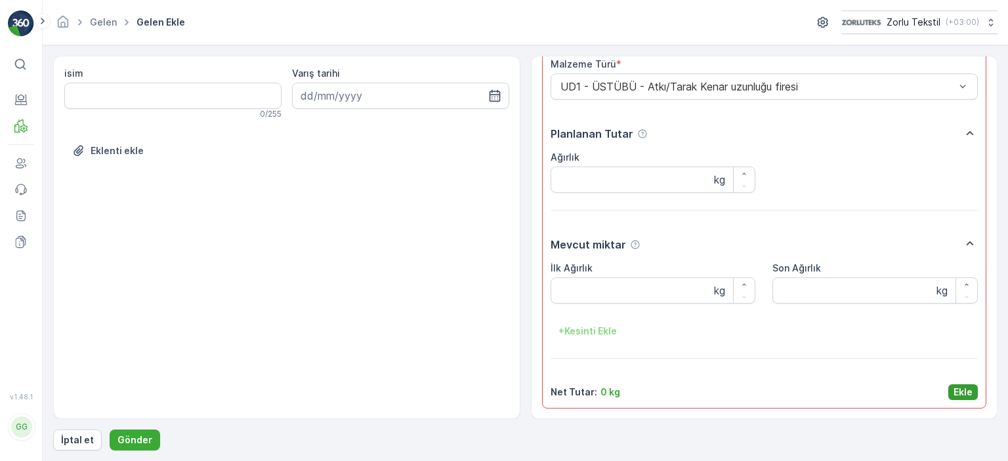
click at [948, 387] on button "Ekle" at bounding box center [963, 393] width 30 height 16
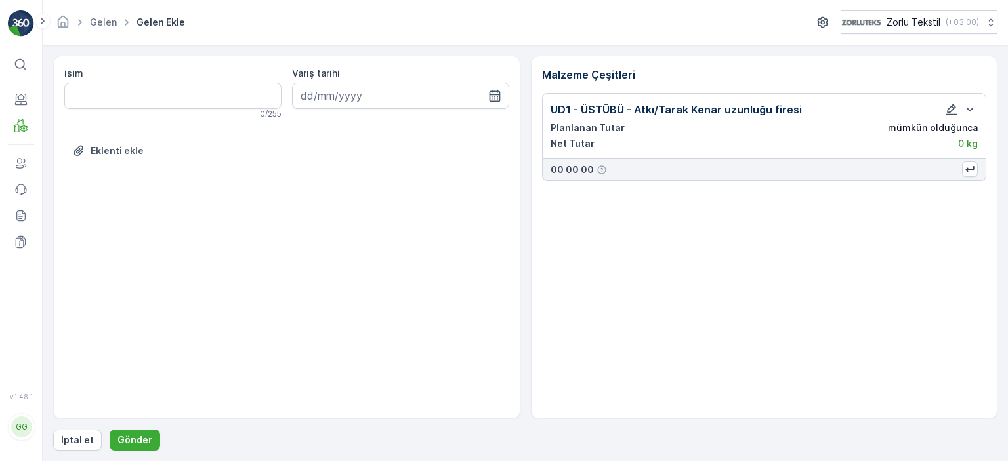
scroll to position [0, 0]
click at [153, 434] on button "Gönder" at bounding box center [135, 440] width 51 height 21
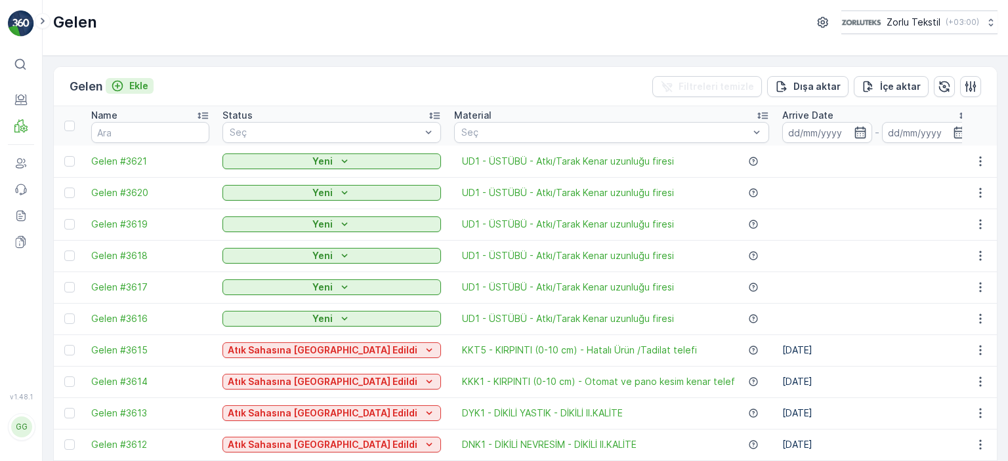
click at [138, 85] on p "Ekle" at bounding box center [138, 85] width 19 height 13
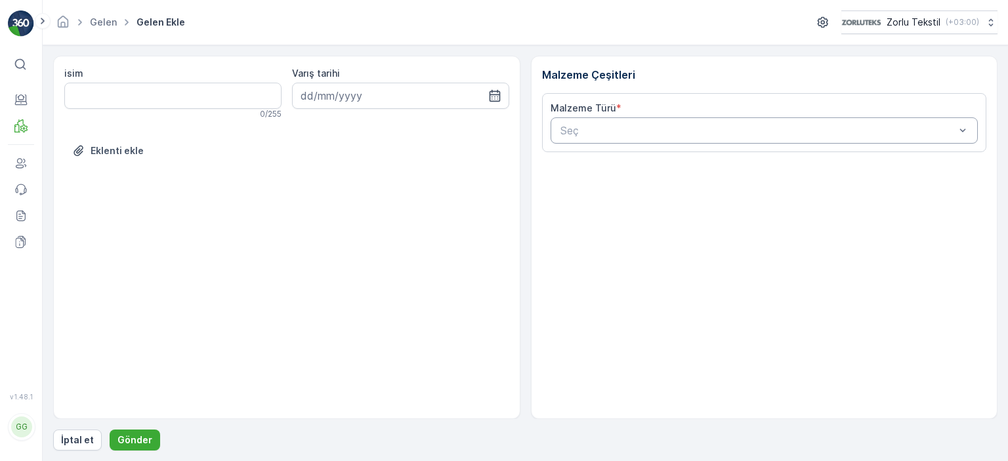
click at [746, 135] on div at bounding box center [758, 131] width 398 height 12
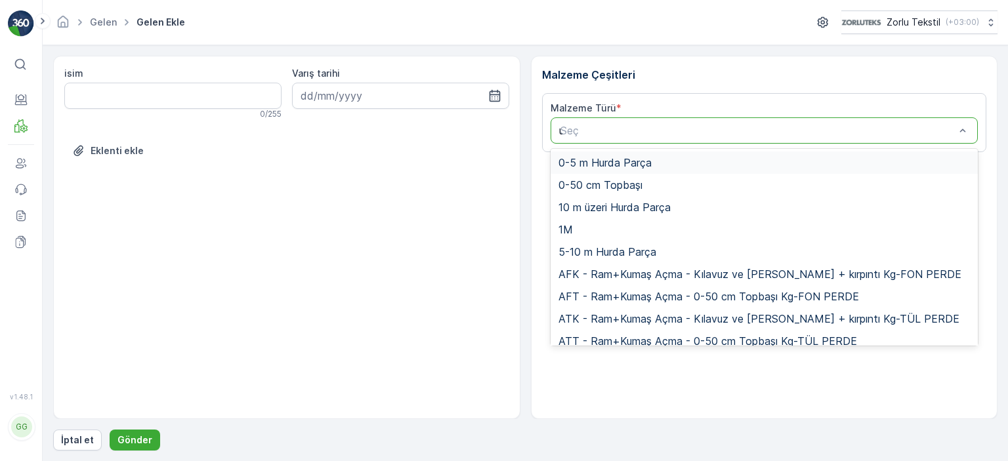
type input "ud"
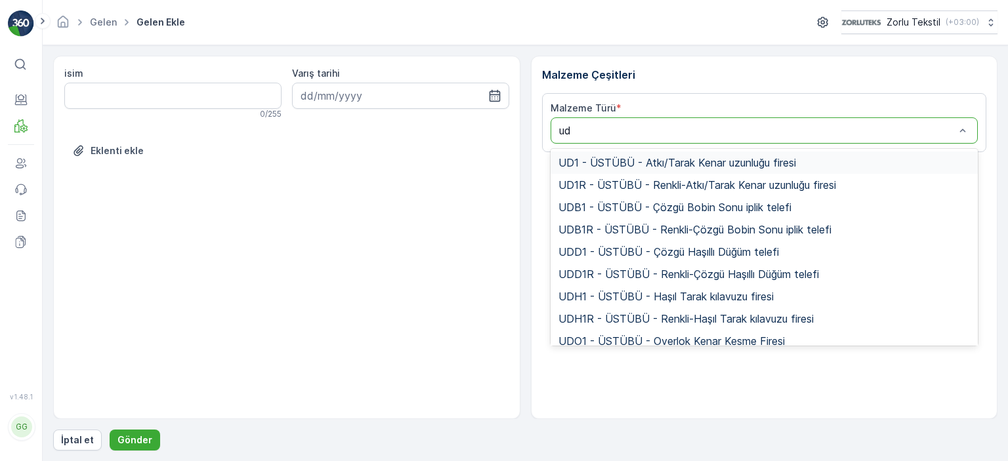
click at [665, 162] on span "UD1 - ÜSTÜBÜ - Atkı/Tarak Kenar uzunluğu firesi" at bounding box center [677, 163] width 238 height 12
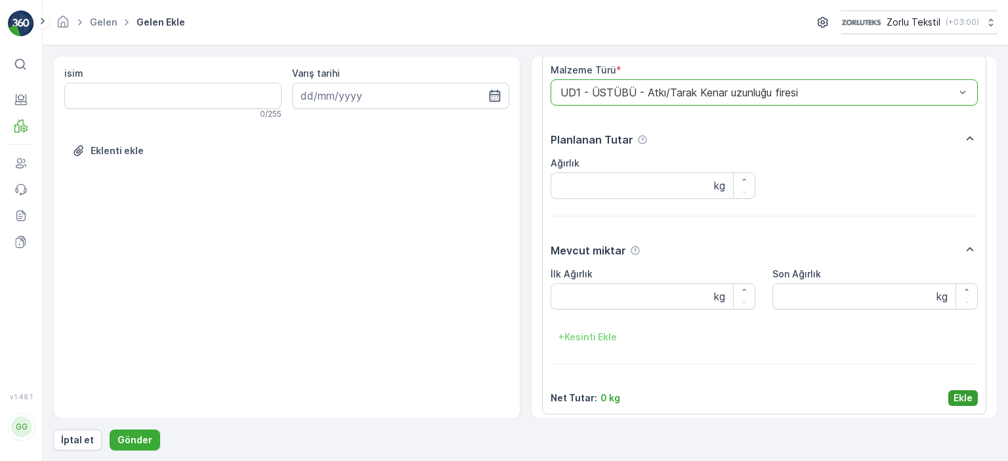
scroll to position [44, 0]
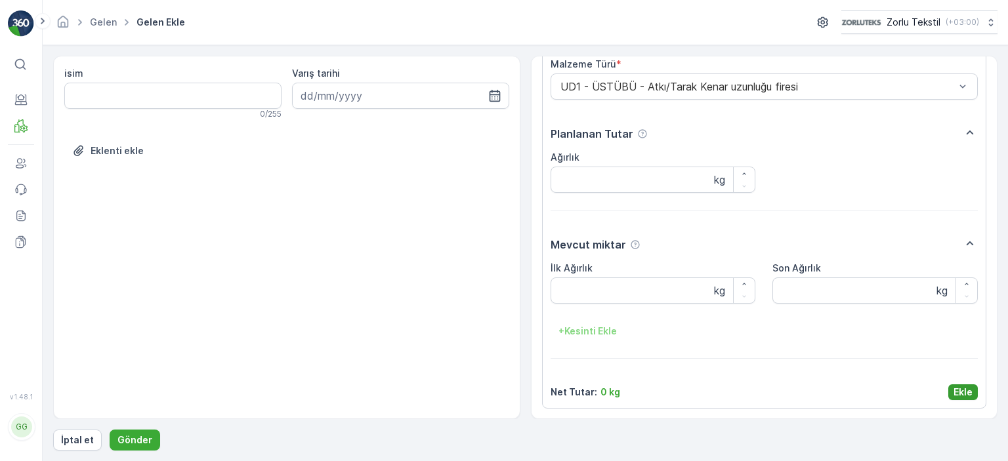
click at [958, 386] on p "Ekle" at bounding box center [962, 392] width 19 height 13
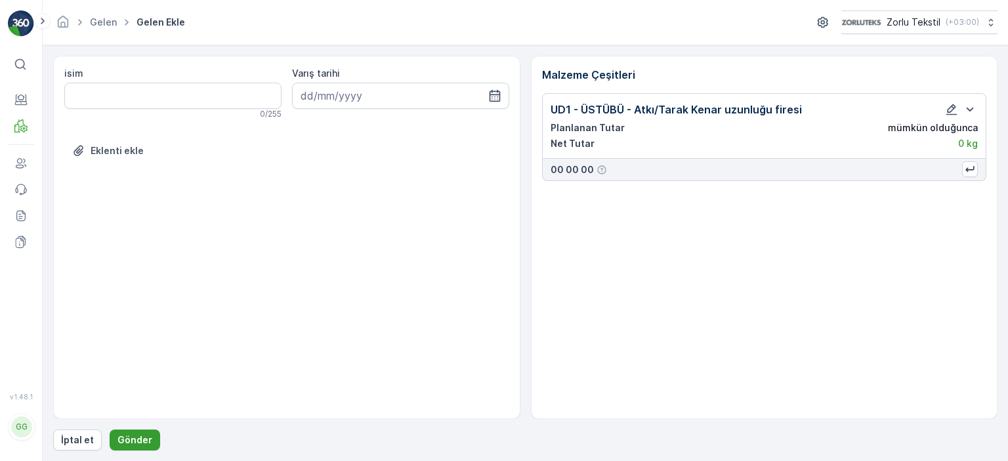
click at [131, 432] on button "Gönder" at bounding box center [135, 440] width 51 height 21
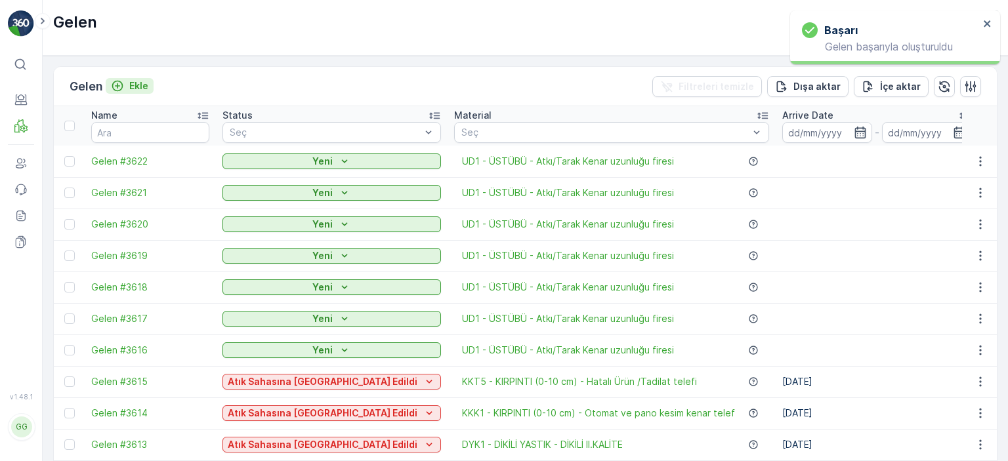
click at [136, 86] on p "Ekle" at bounding box center [138, 85] width 19 height 13
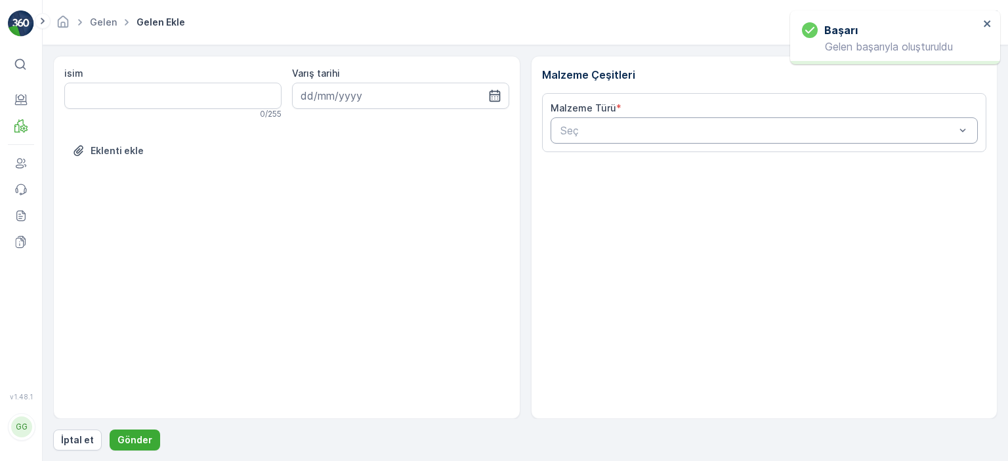
click at [667, 133] on div at bounding box center [758, 131] width 398 height 12
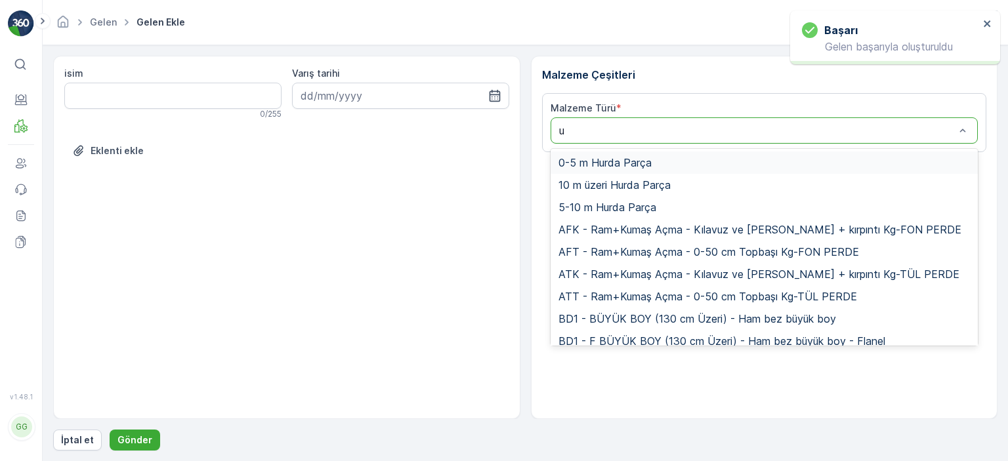
type input "ud"
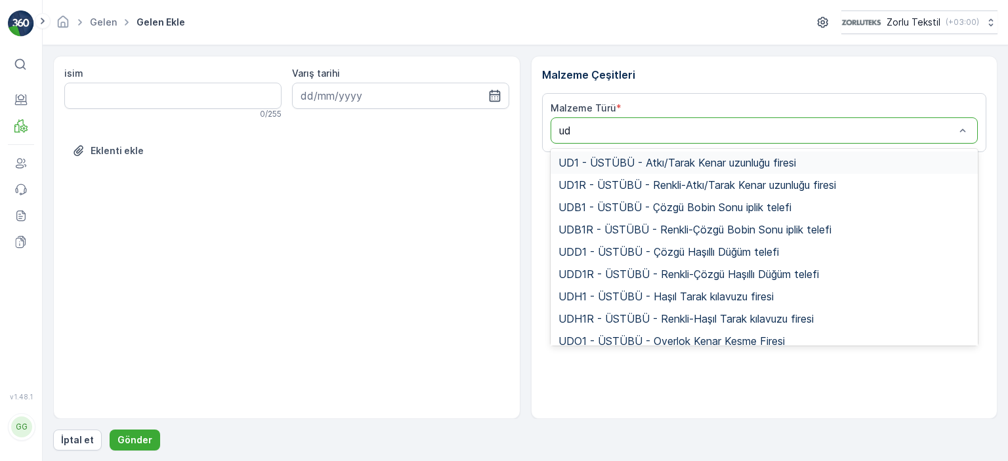
click at [612, 154] on div "UD1 - ÜSTÜBÜ - Atkı/Tarak Kenar uzunluğu firesi" at bounding box center [765, 163] width 428 height 22
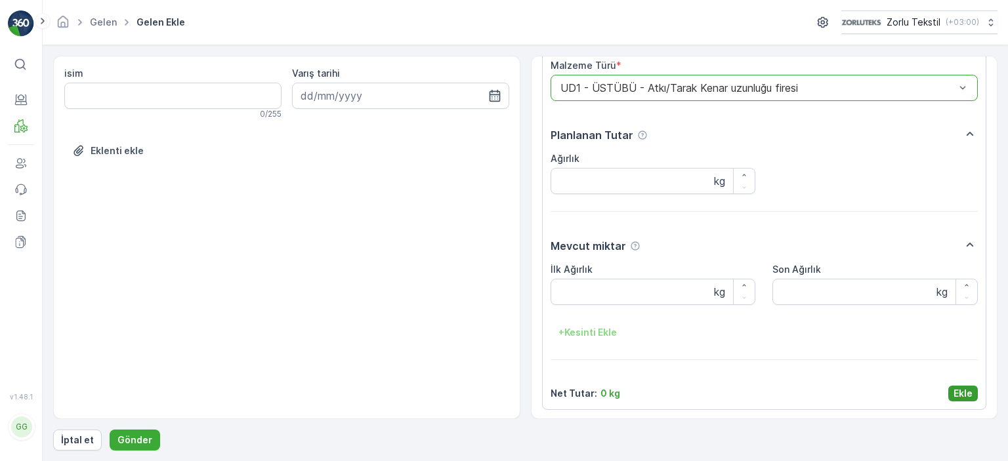
scroll to position [44, 0]
click at [961, 388] on p "Ekle" at bounding box center [962, 392] width 19 height 13
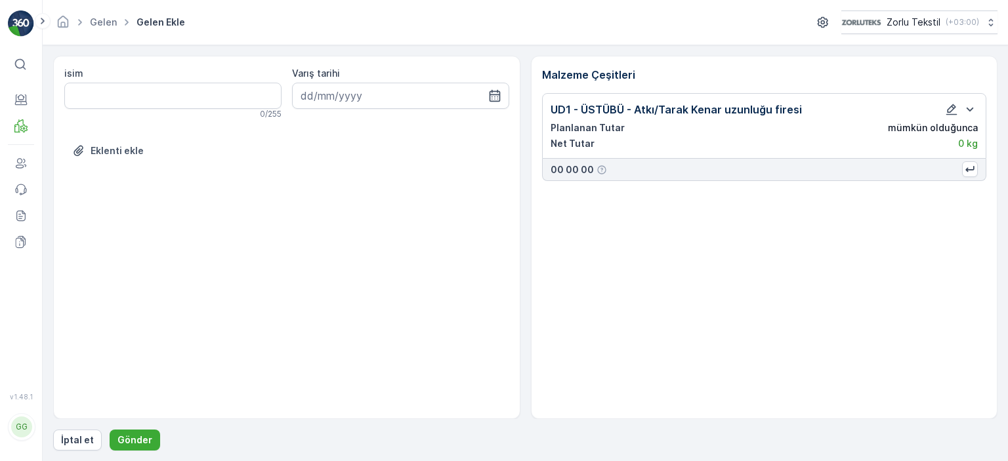
scroll to position [0, 0]
click at [129, 448] on button "Gönder" at bounding box center [135, 440] width 51 height 21
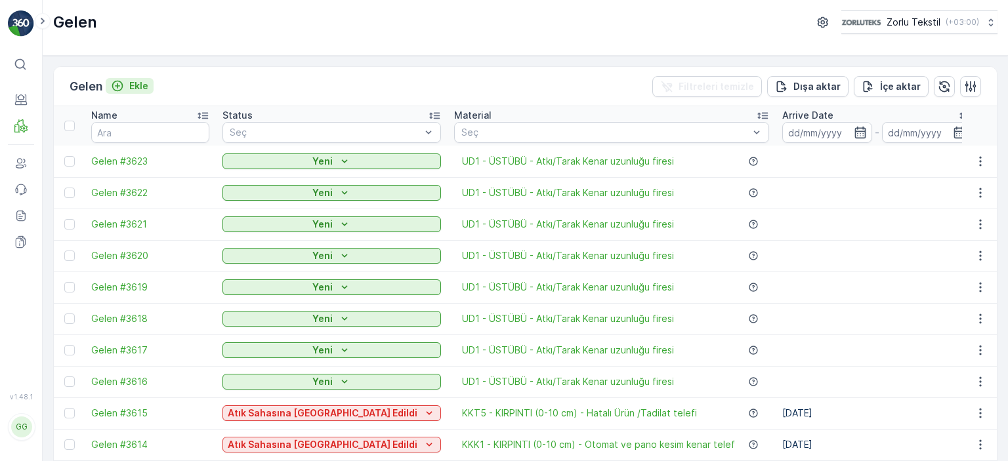
click at [142, 88] on p "Ekle" at bounding box center [138, 85] width 19 height 13
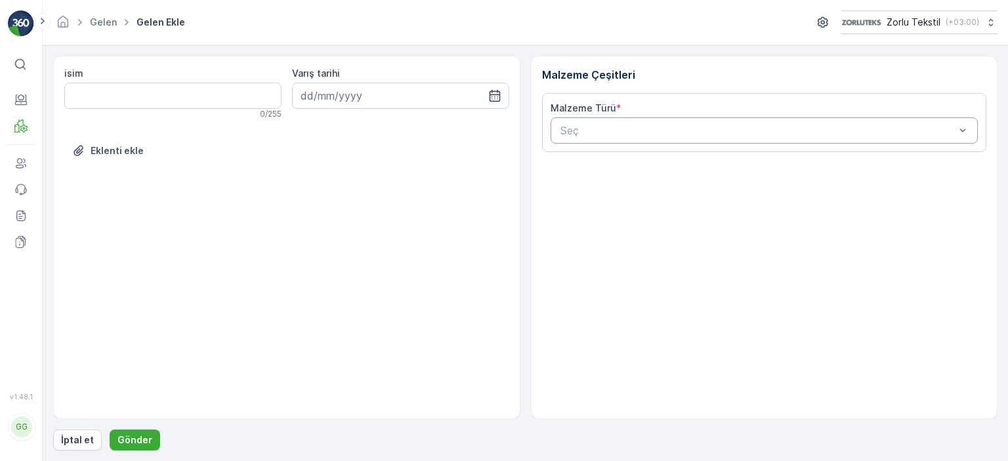
click at [738, 135] on div at bounding box center [758, 131] width 398 height 12
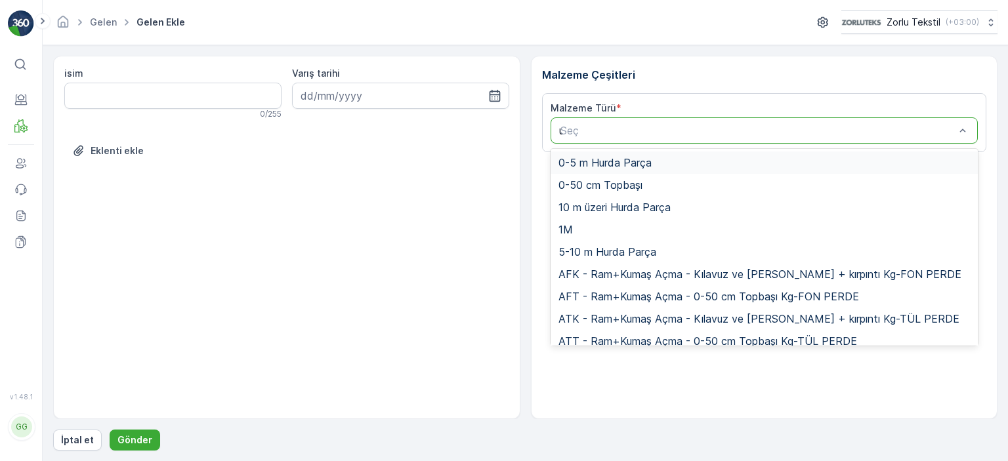
type input "ud"
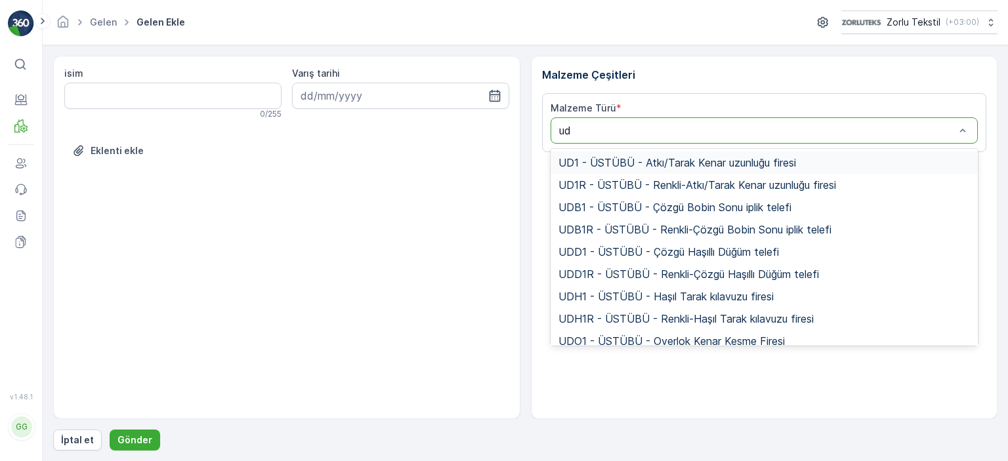
click at [700, 157] on span "UD1 - ÜSTÜBÜ - Atkı/Tarak Kenar uzunluğu firesi" at bounding box center [677, 163] width 238 height 12
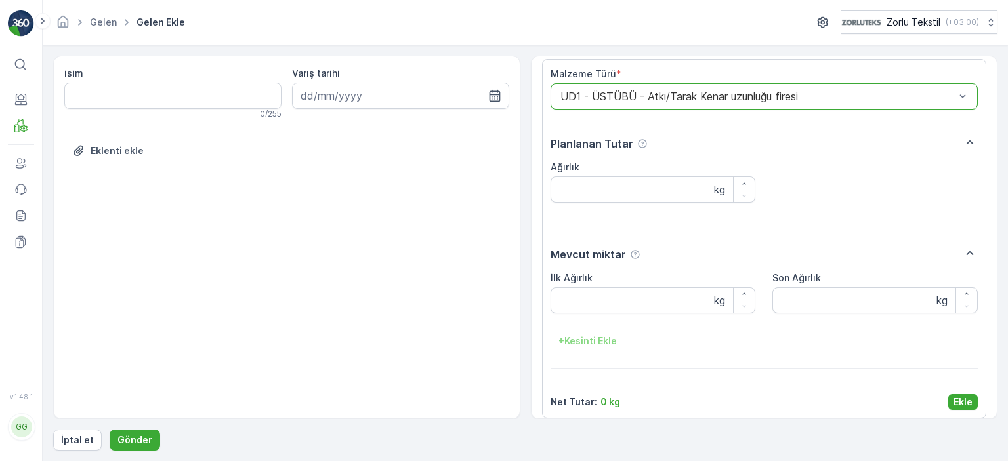
scroll to position [44, 0]
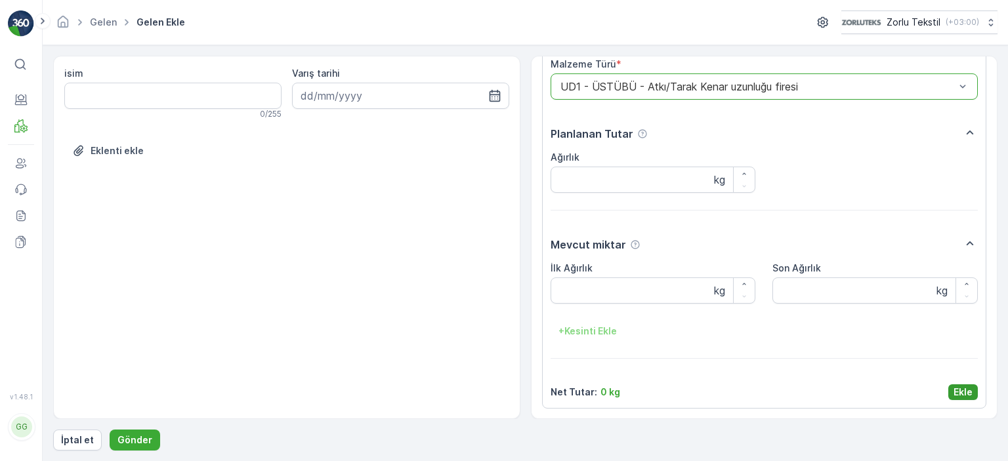
click at [954, 394] on p "Ekle" at bounding box center [962, 392] width 19 height 13
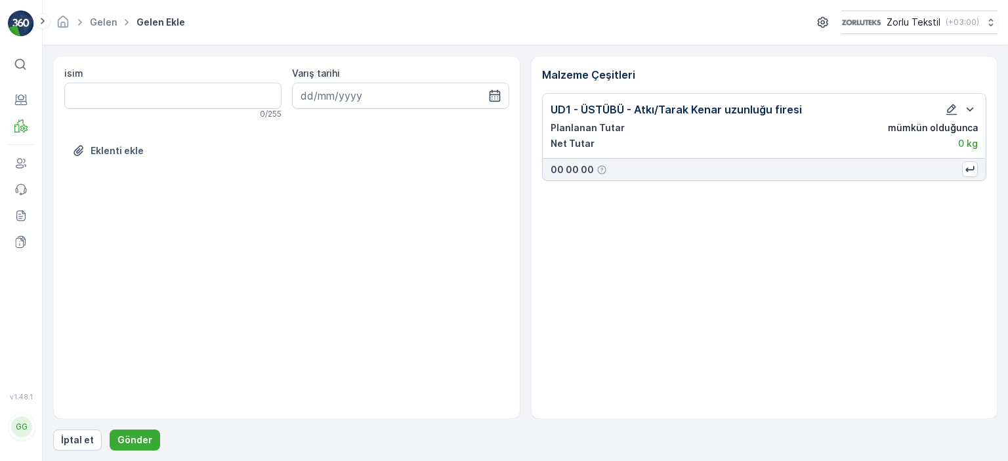
scroll to position [0, 0]
click at [131, 439] on p "Gönder" at bounding box center [134, 440] width 35 height 13
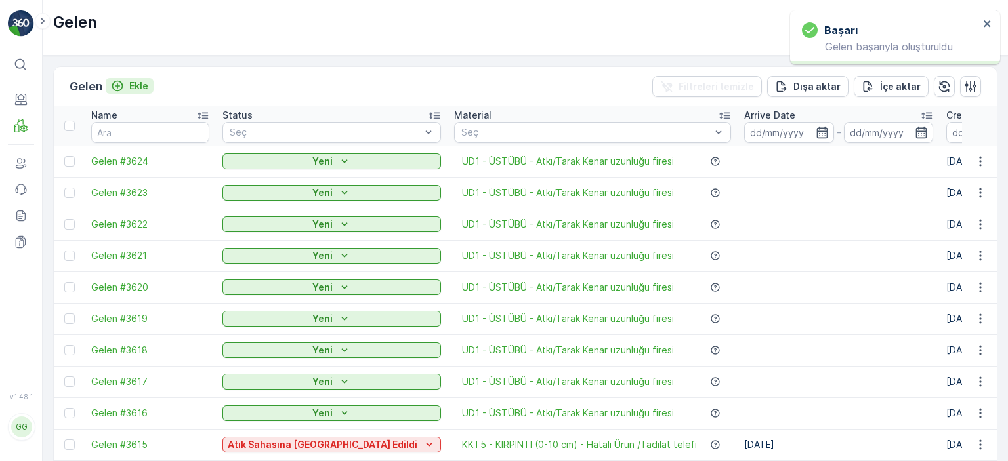
click at [134, 81] on p "Ekle" at bounding box center [138, 85] width 19 height 13
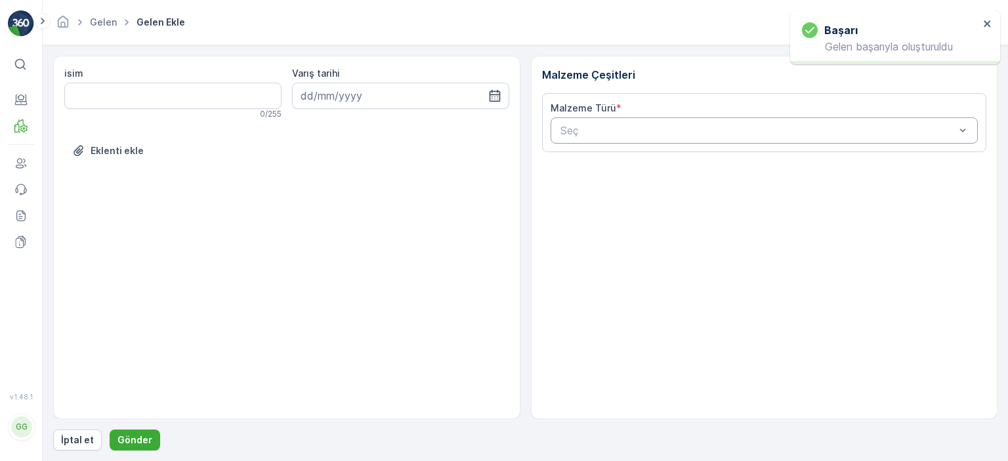
click at [691, 128] on div at bounding box center [758, 131] width 398 height 12
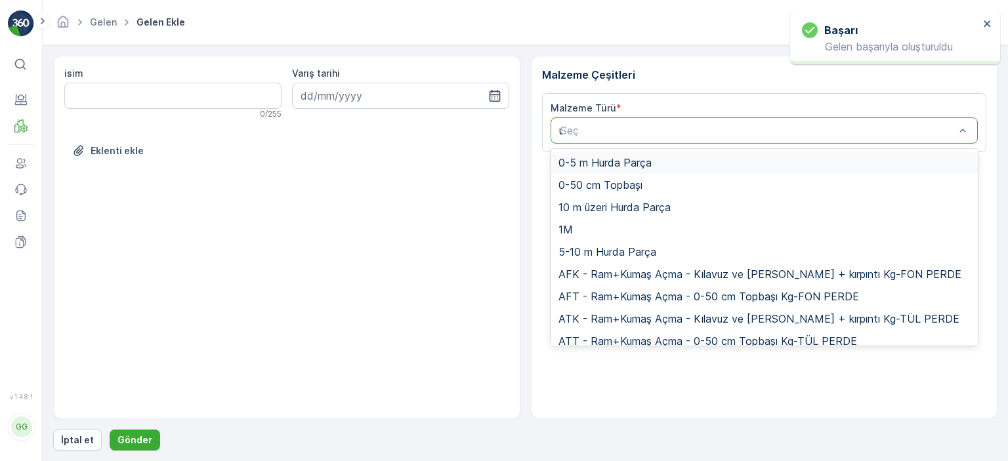
type input "ud"
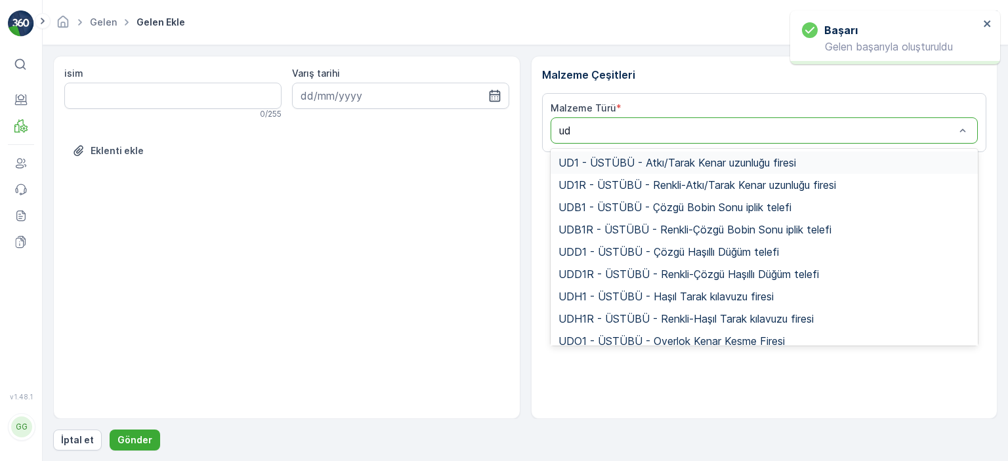
click at [682, 159] on span "UD1 - ÜSTÜBÜ - Atkı/Tarak Kenar uzunluğu firesi" at bounding box center [677, 163] width 238 height 12
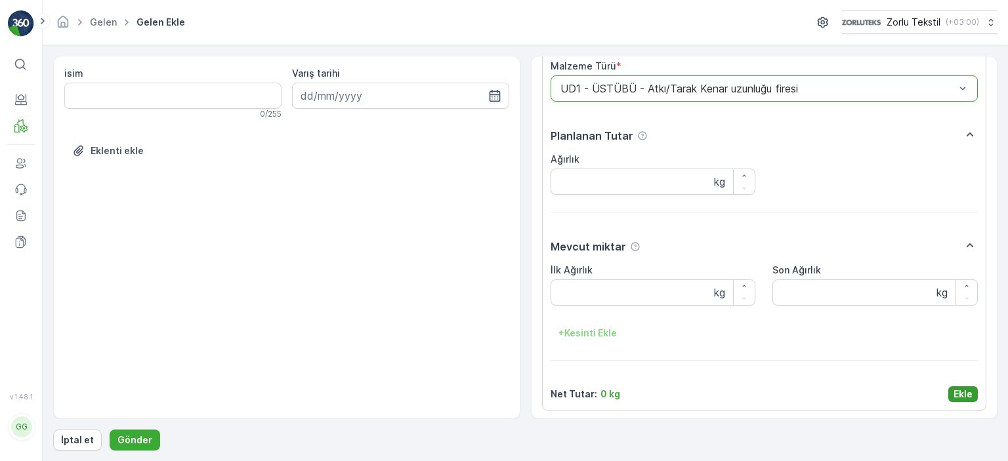
scroll to position [44, 0]
click at [969, 394] on p "Ekle" at bounding box center [962, 392] width 19 height 13
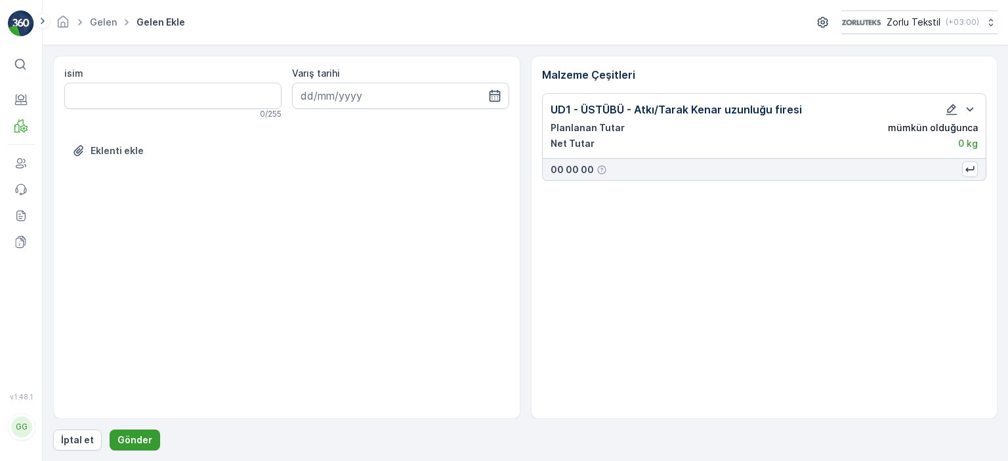
click at [136, 440] on p "Gönder" at bounding box center [134, 440] width 35 height 13
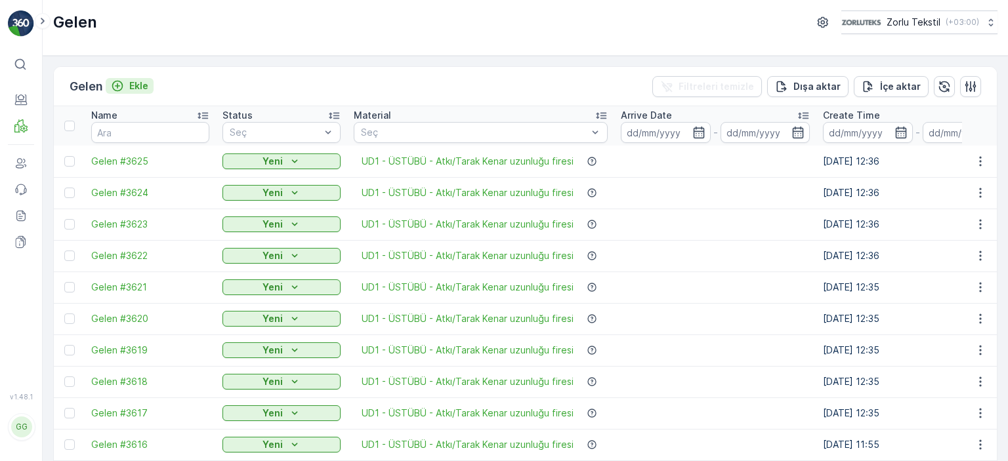
click at [145, 85] on p "Ekle" at bounding box center [138, 85] width 19 height 13
